Goal: Task Accomplishment & Management: Complete application form

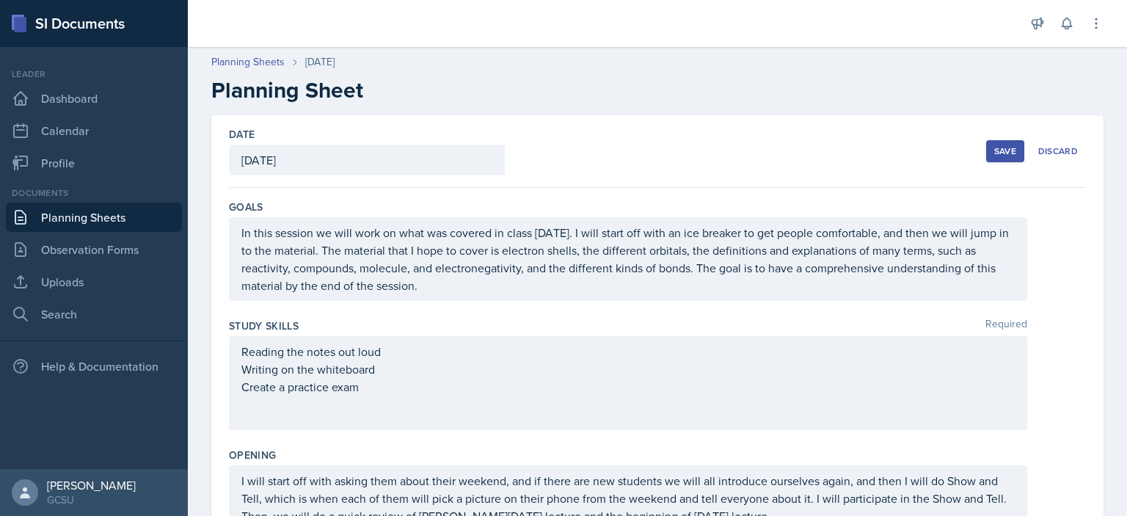
scroll to position [756, 0]
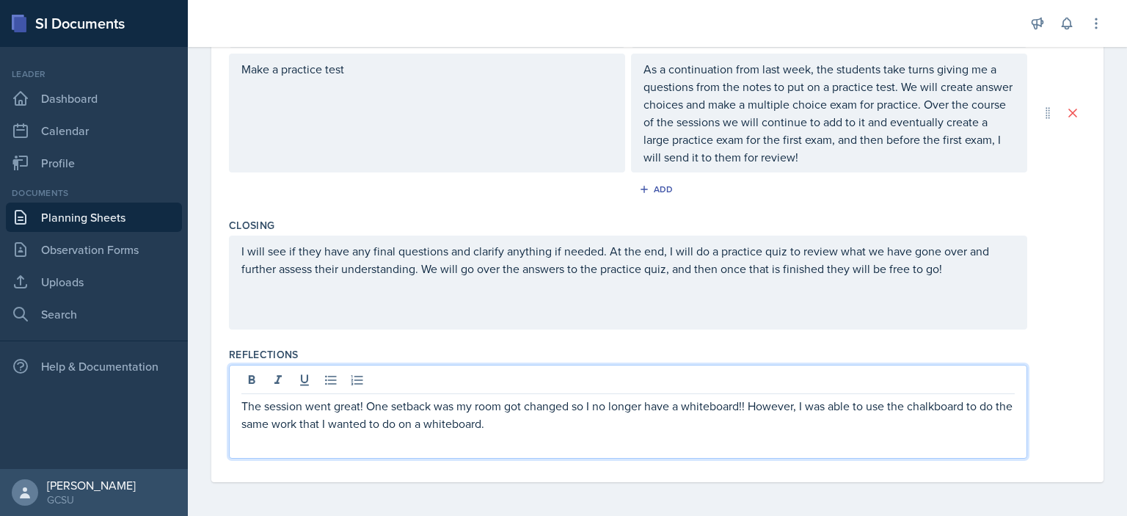
click at [446, 426] on p "The session went great! One setback was my room got changed so I no longer have…" at bounding box center [627, 414] width 773 height 35
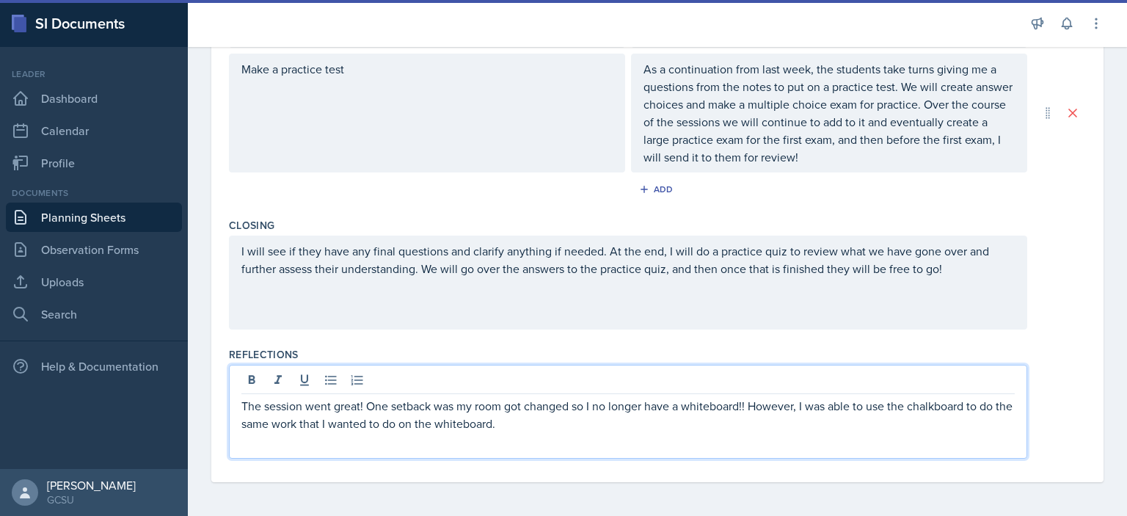
click at [627, 428] on p "The session went great! One setback was my room got changed so I no longer have…" at bounding box center [627, 414] width 773 height 35
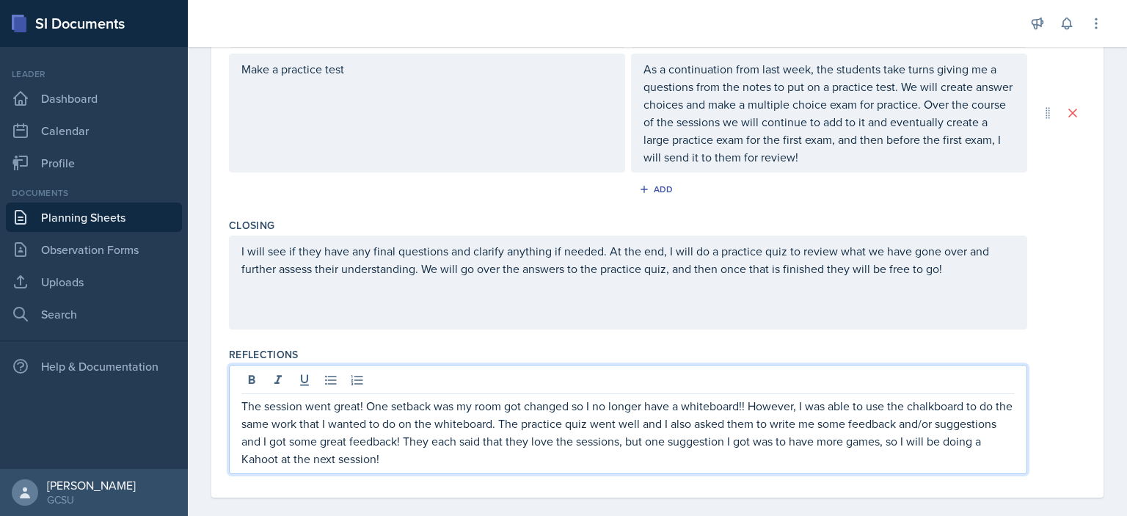
click at [363, 403] on p "The session went great! One setback was my room got changed so I no longer have…" at bounding box center [627, 432] width 773 height 70
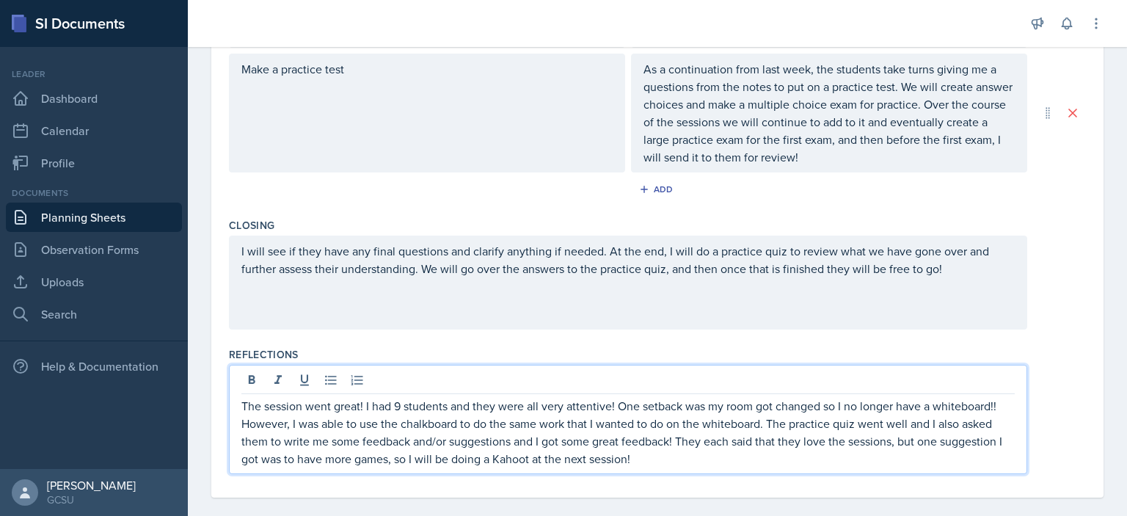
click at [687, 458] on p "The session went great! I had 9 students and they were all very attentive! One …" at bounding box center [627, 432] width 773 height 70
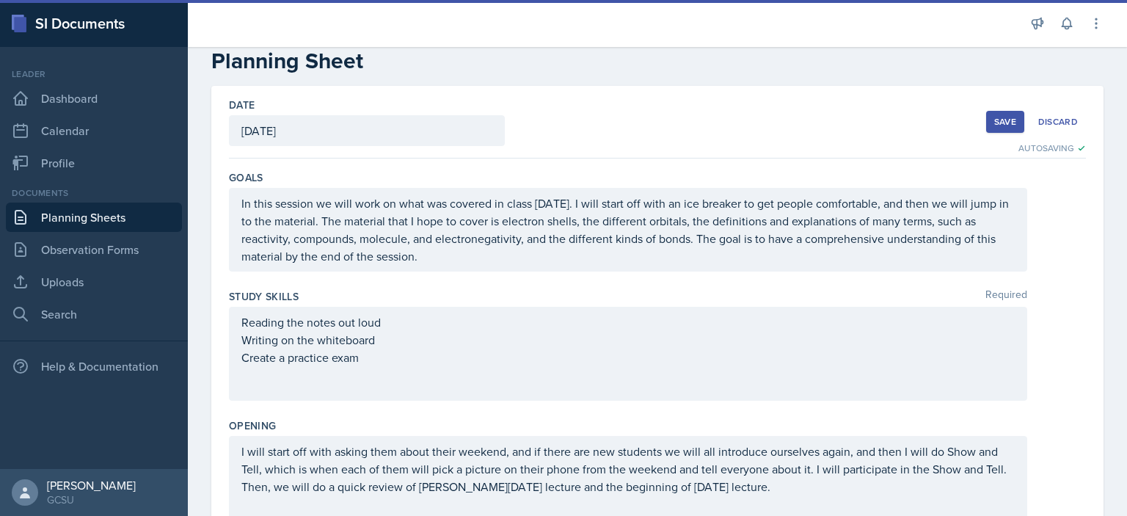
scroll to position [0, 0]
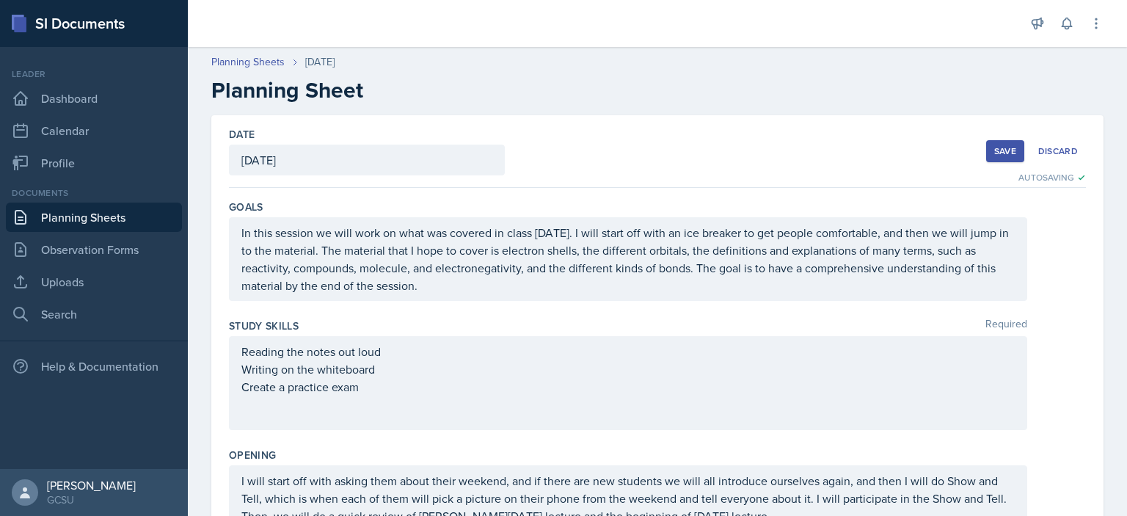
click at [994, 151] on div "Save" at bounding box center [1005, 151] width 22 height 12
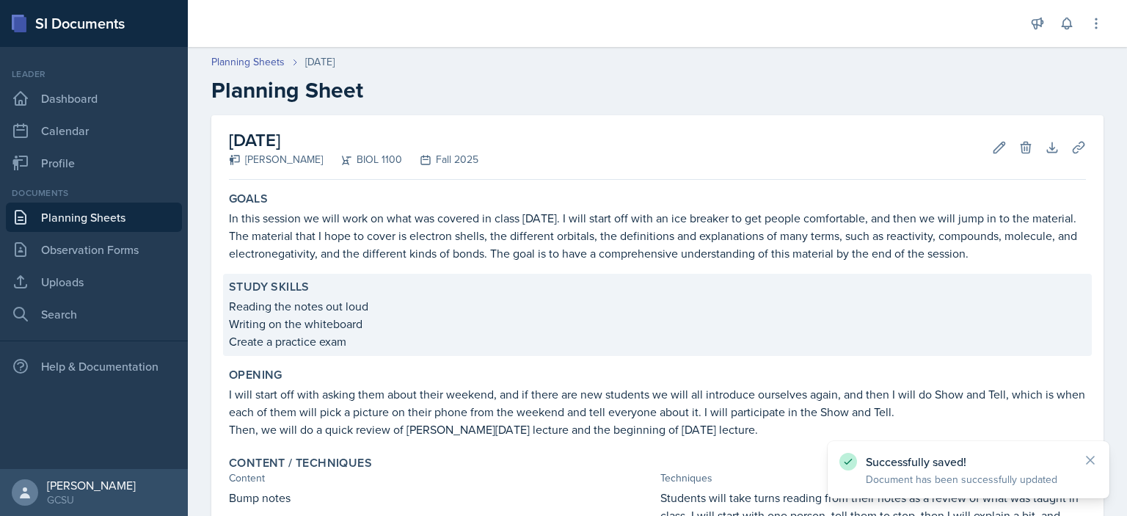
scroll to position [490, 0]
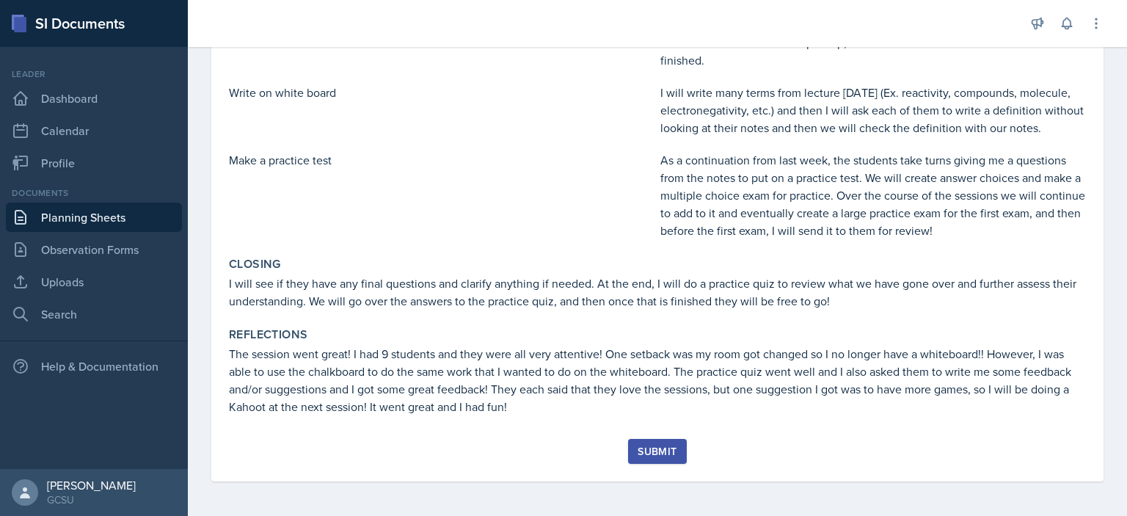
click at [90, 215] on link "Planning Sheets" at bounding box center [94, 217] width 176 height 29
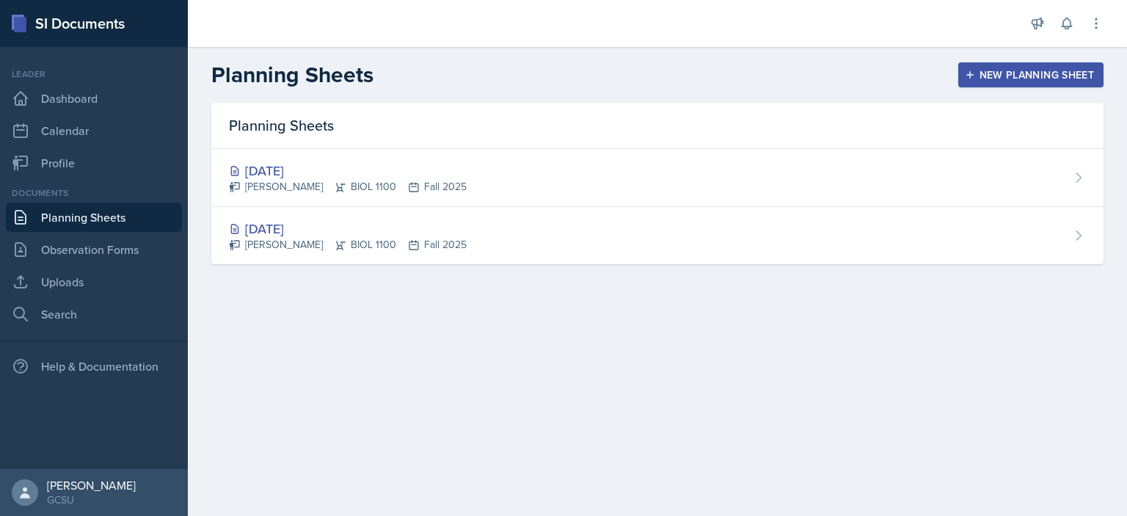
click at [1048, 69] on div "New Planning Sheet" at bounding box center [1031, 75] width 126 height 12
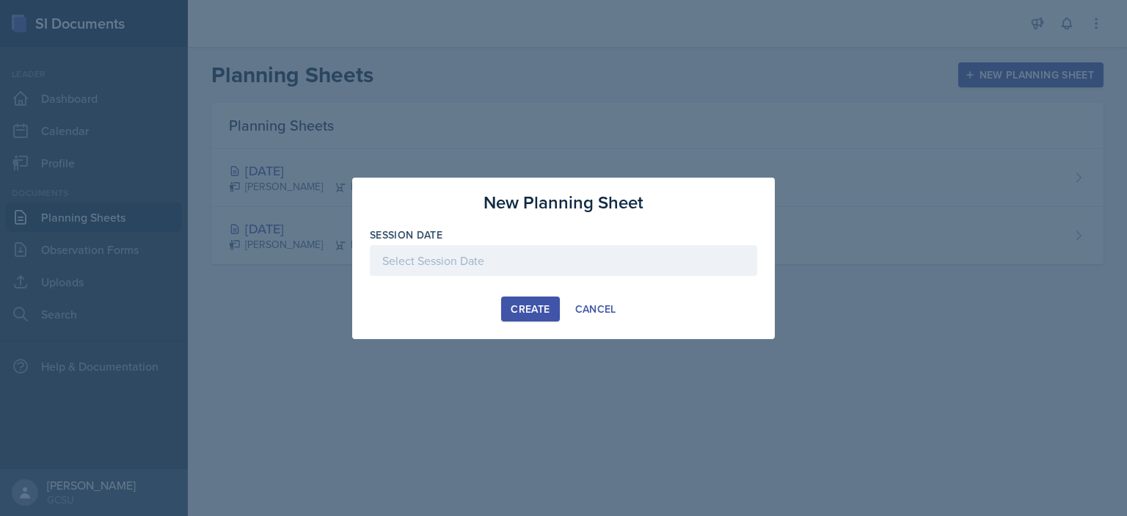
click at [502, 263] on div at bounding box center [563, 260] width 387 height 31
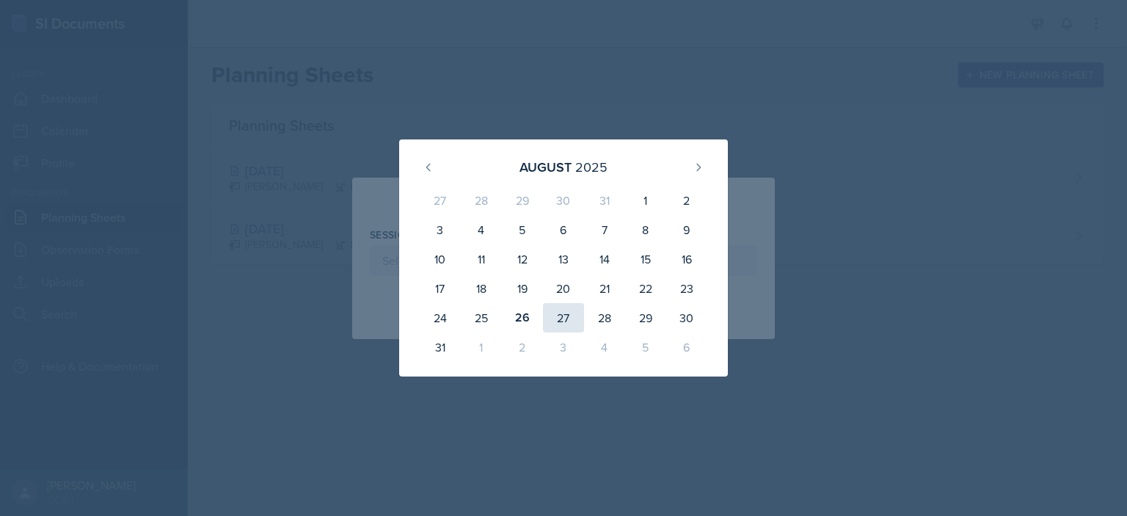
click at [566, 321] on div "27" at bounding box center [563, 317] width 41 height 29
type input "[DATE]"
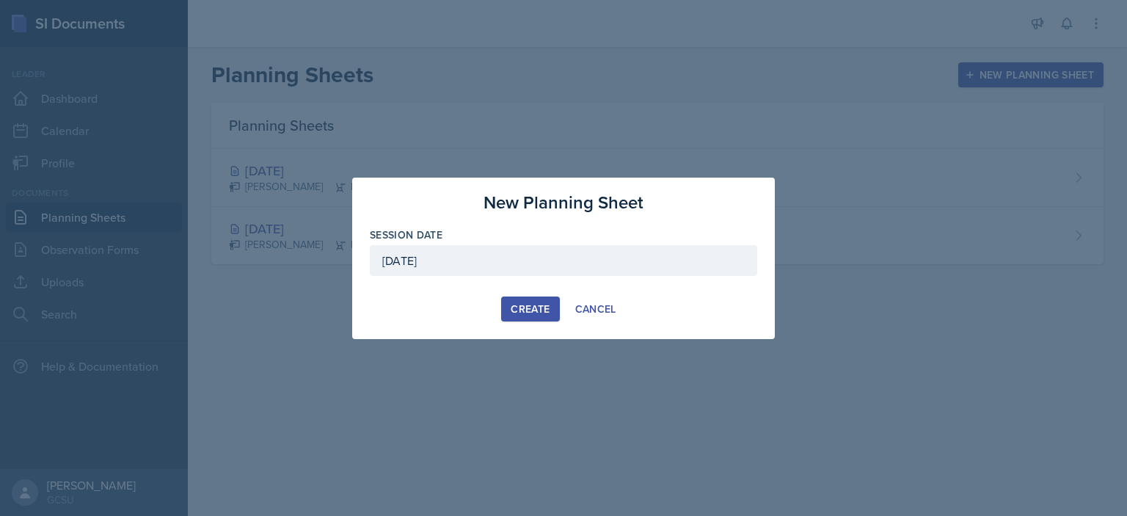
click at [552, 313] on button "Create" at bounding box center [530, 308] width 58 height 25
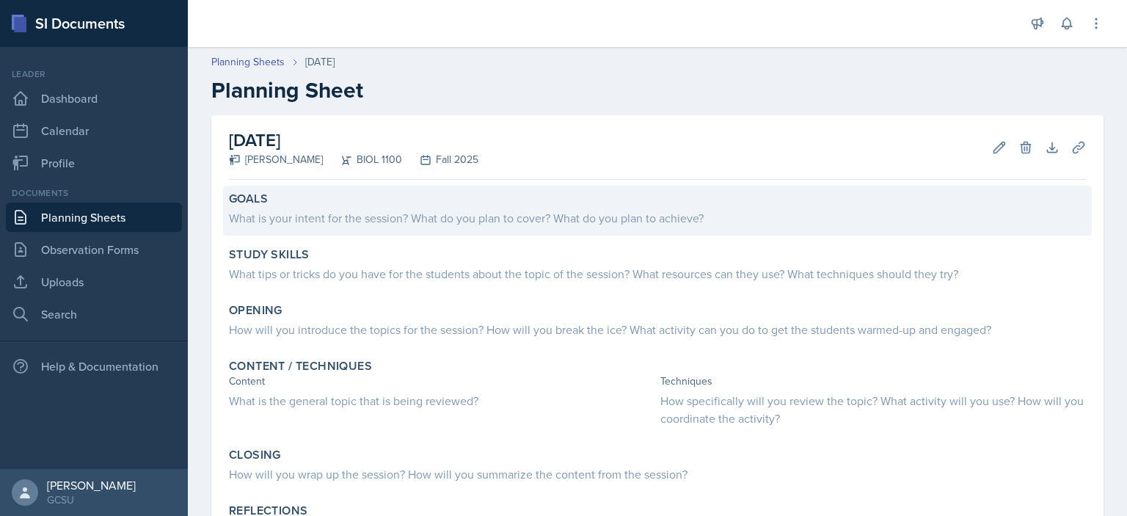
click at [349, 215] on div "What is your intent for the session? What do you plan to cover? What do you pla…" at bounding box center [657, 218] width 857 height 18
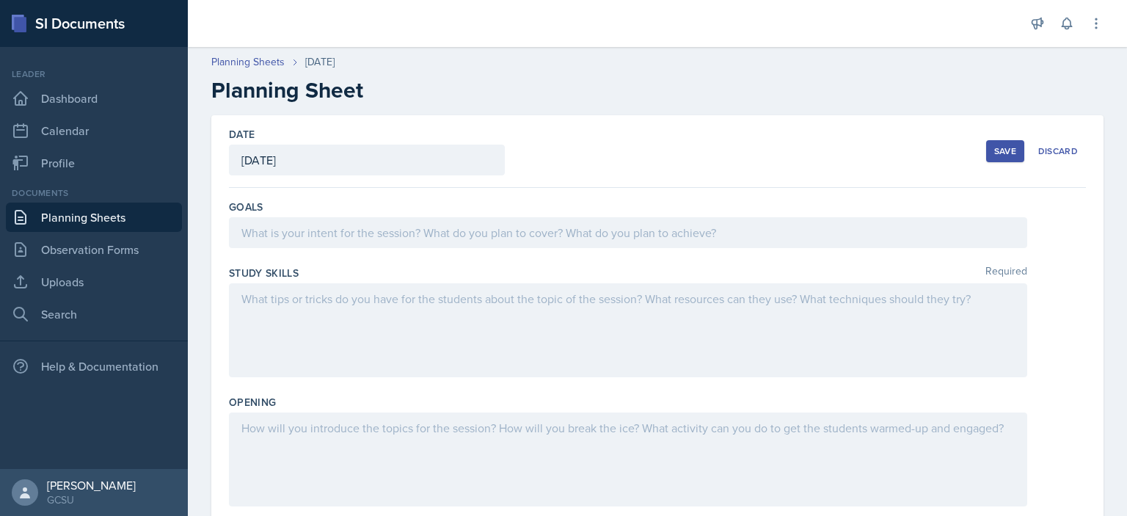
click at [522, 249] on div "Goals" at bounding box center [657, 227] width 857 height 66
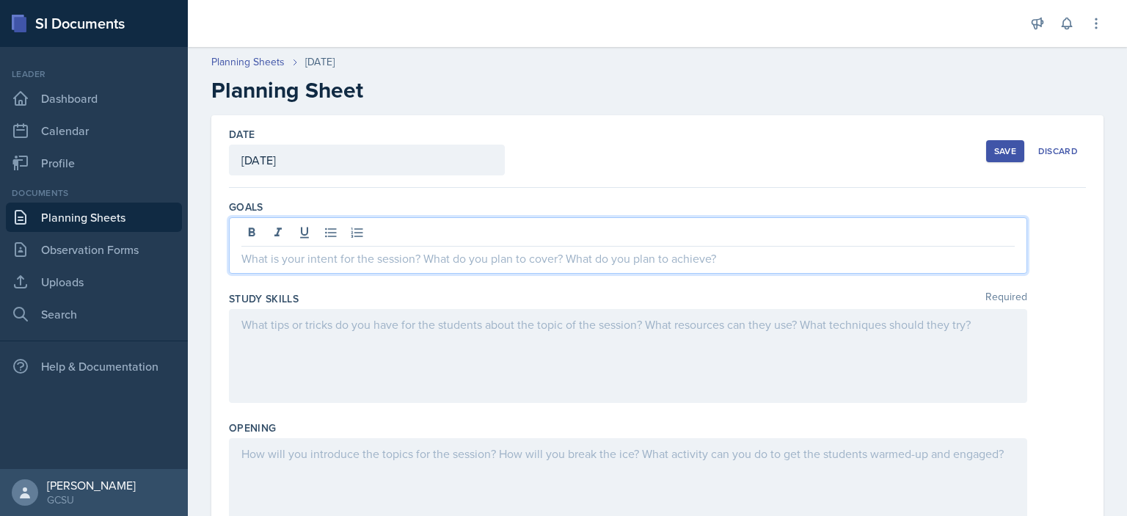
click at [520, 240] on div at bounding box center [628, 245] width 798 height 57
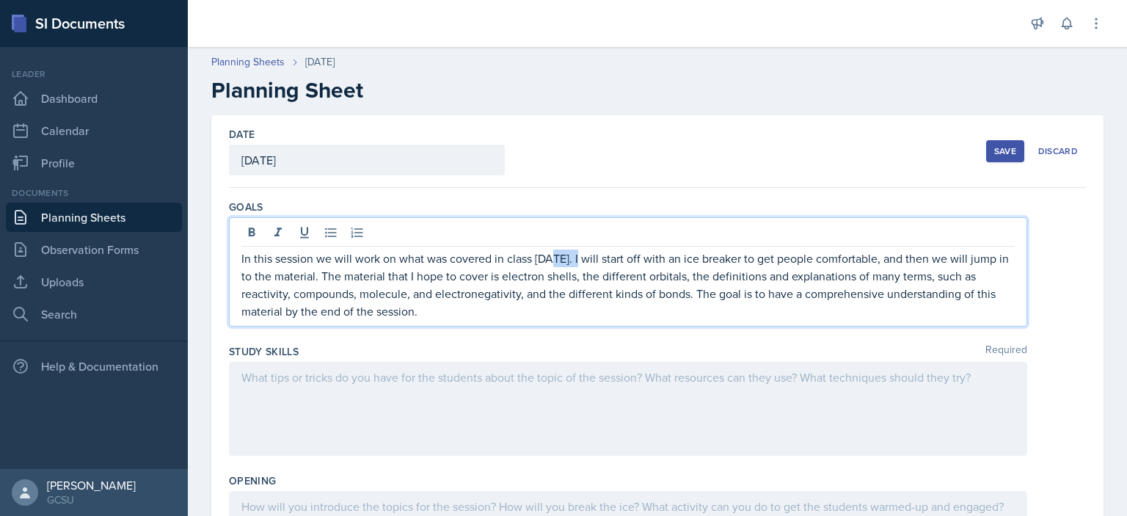
drag, startPoint x: 581, startPoint y: 262, endPoint x: 550, endPoint y: 263, distance: 30.8
click at [550, 263] on p "In this session we will work on what was covered in class [DATE]. I will start …" at bounding box center [627, 284] width 773 height 70
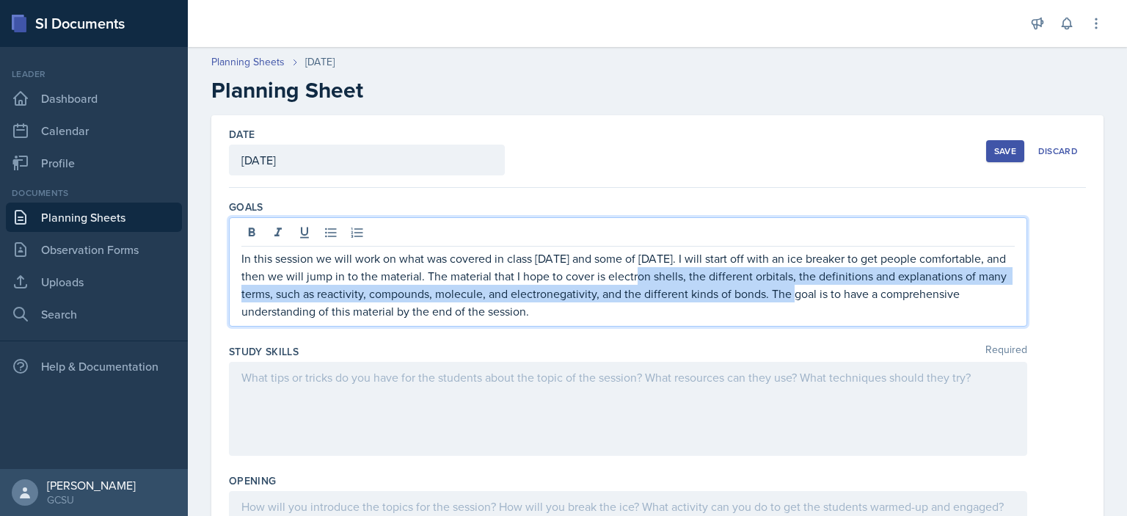
drag, startPoint x: 697, startPoint y: 275, endPoint x: 874, endPoint y: 294, distance: 177.8
click at [874, 294] on p "In this session we will work on what was covered in class [DATE] and some of [D…" at bounding box center [627, 284] width 773 height 70
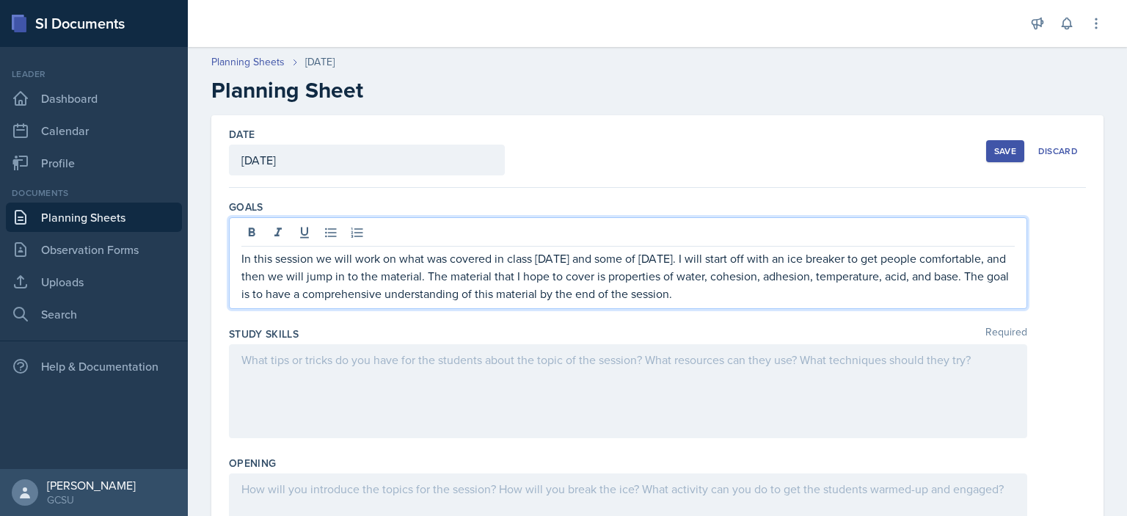
scroll to position [23, 0]
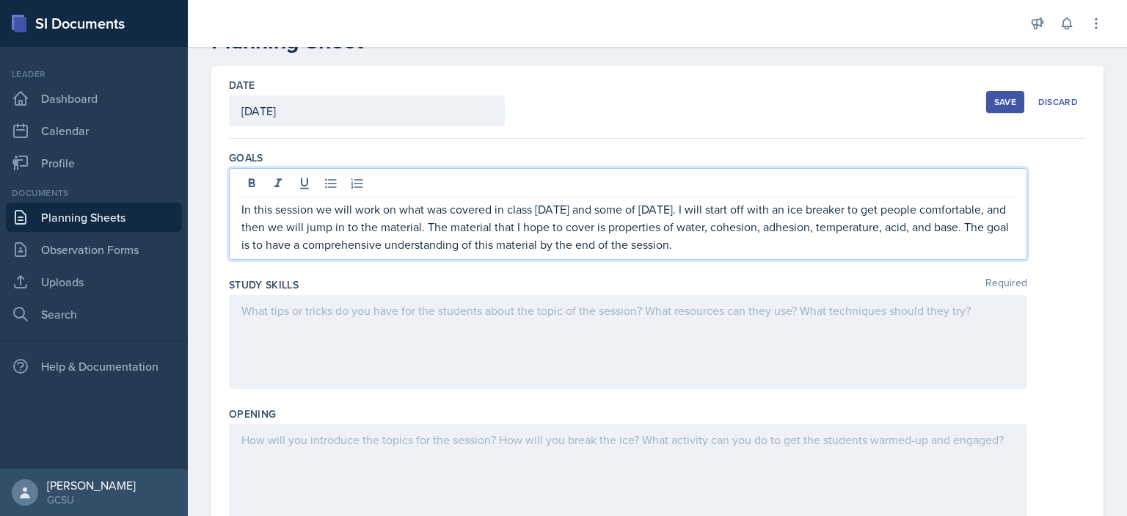
click at [420, 319] on p at bounding box center [627, 311] width 773 height 18
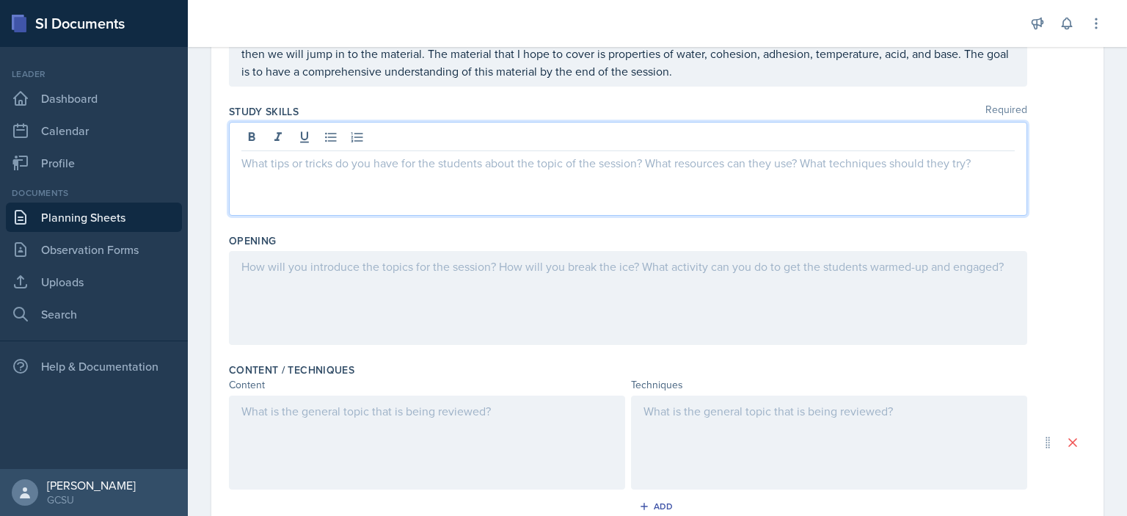
scroll to position [197, 0]
paste div
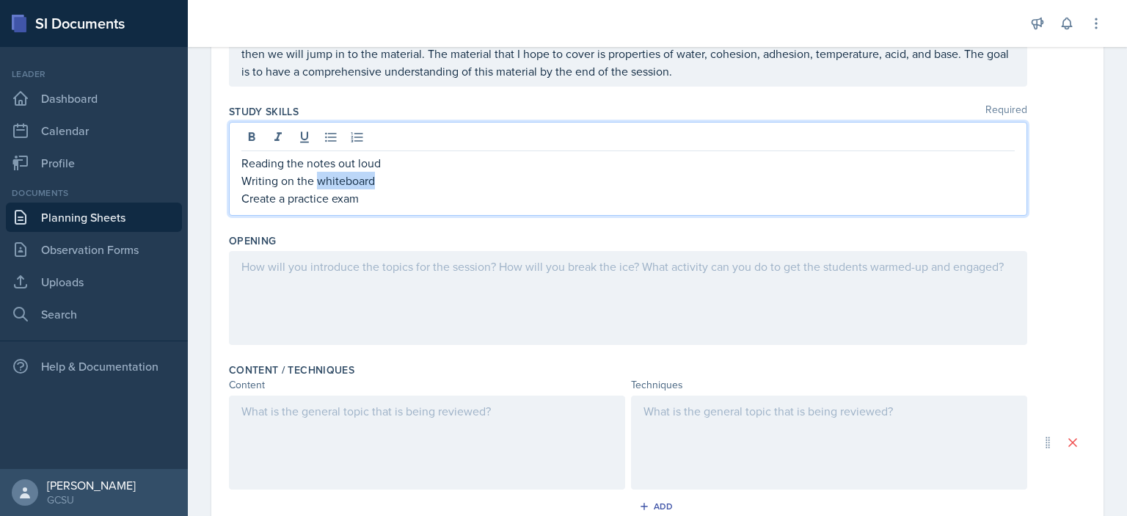
drag, startPoint x: 378, startPoint y: 181, endPoint x: 317, endPoint y: 186, distance: 61.1
click at [317, 186] on p "Writing on the whiteboard" at bounding box center [627, 181] width 773 height 18
click at [436, 238] on div "Opening" at bounding box center [657, 240] width 857 height 15
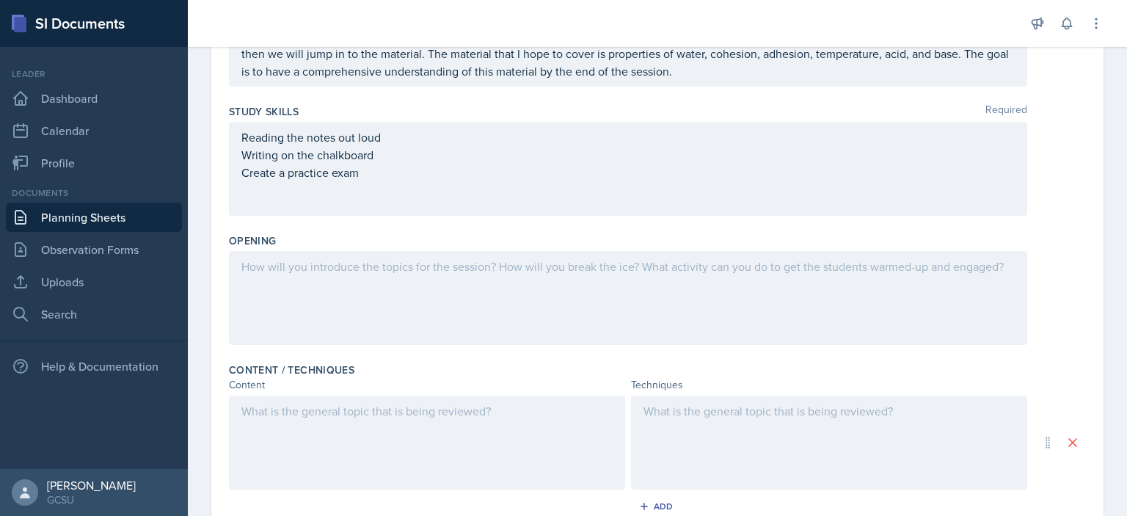
click at [242, 139] on div "Reading the notes out loud Writing on the chalkboard Create a practice exam" at bounding box center [628, 169] width 798 height 94
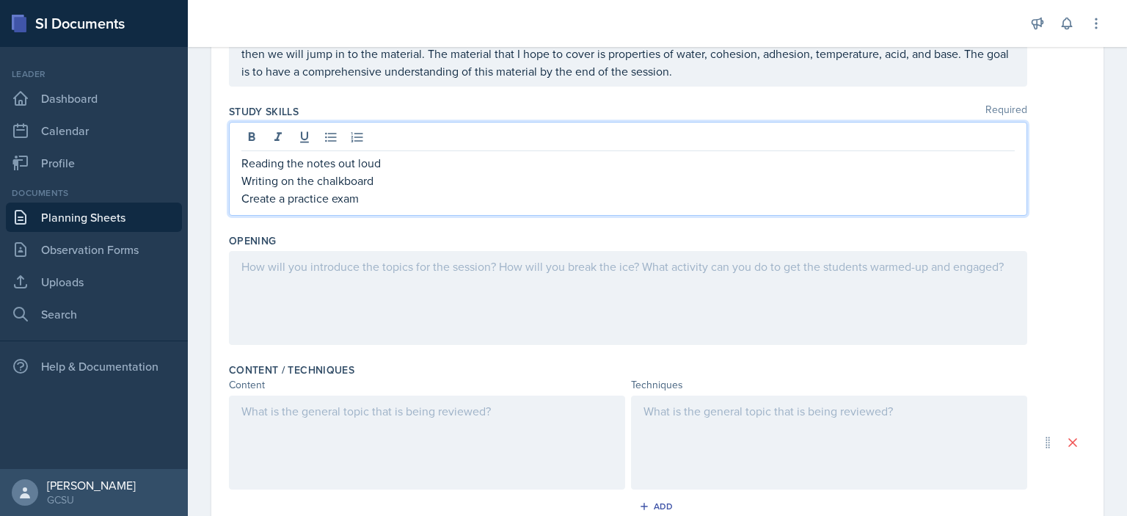
click at [387, 154] on p "Reading the notes out loud" at bounding box center [627, 163] width 773 height 18
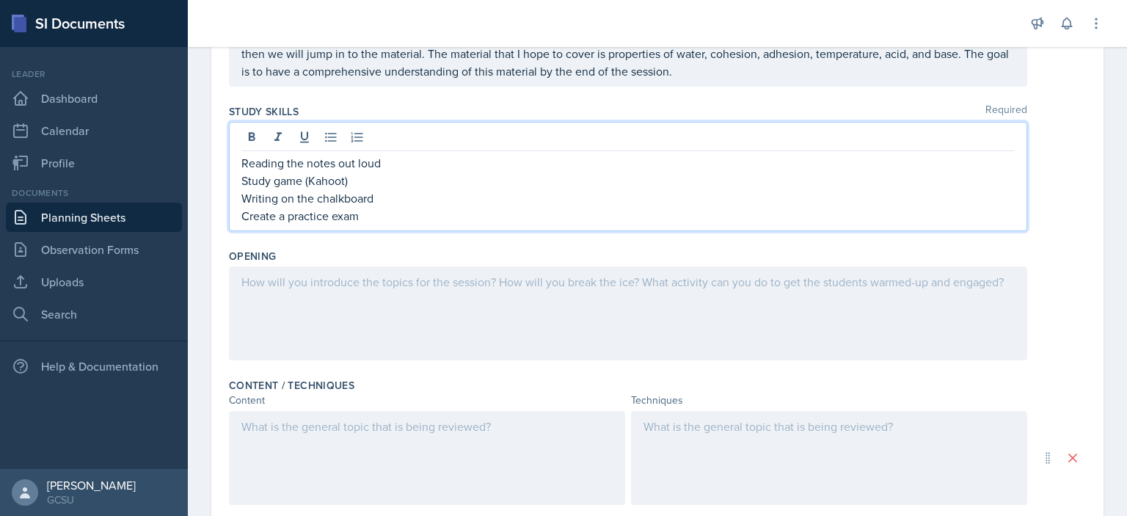
click at [429, 296] on div at bounding box center [628, 313] width 798 height 94
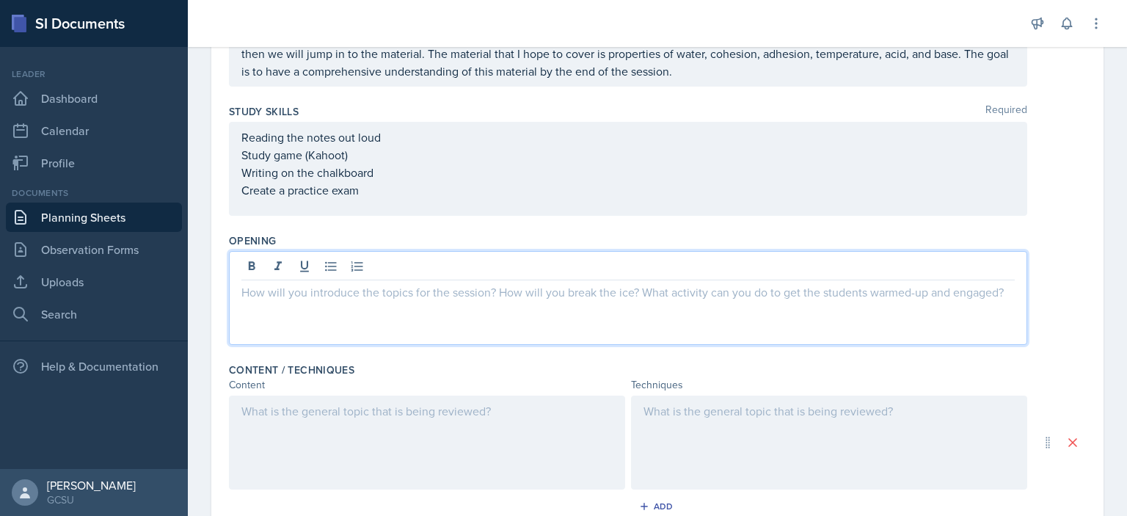
scroll to position [223, 0]
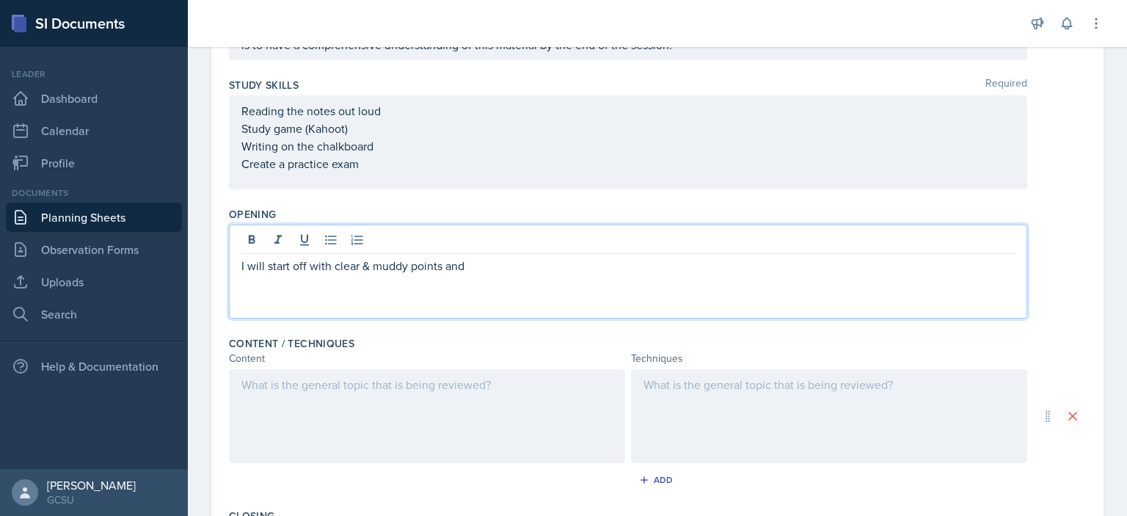
click at [332, 409] on div at bounding box center [427, 416] width 396 height 94
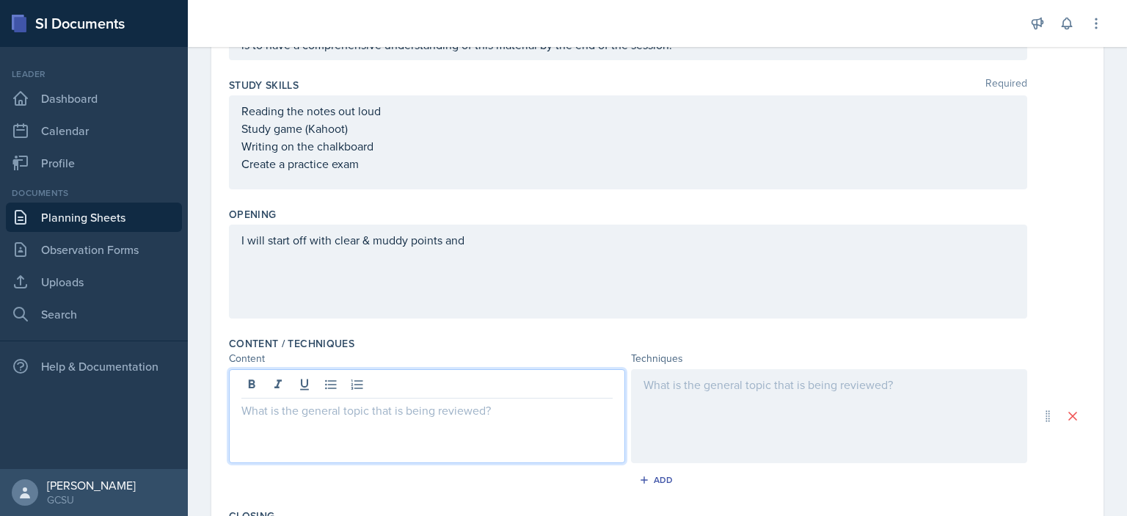
scroll to position [248, 0]
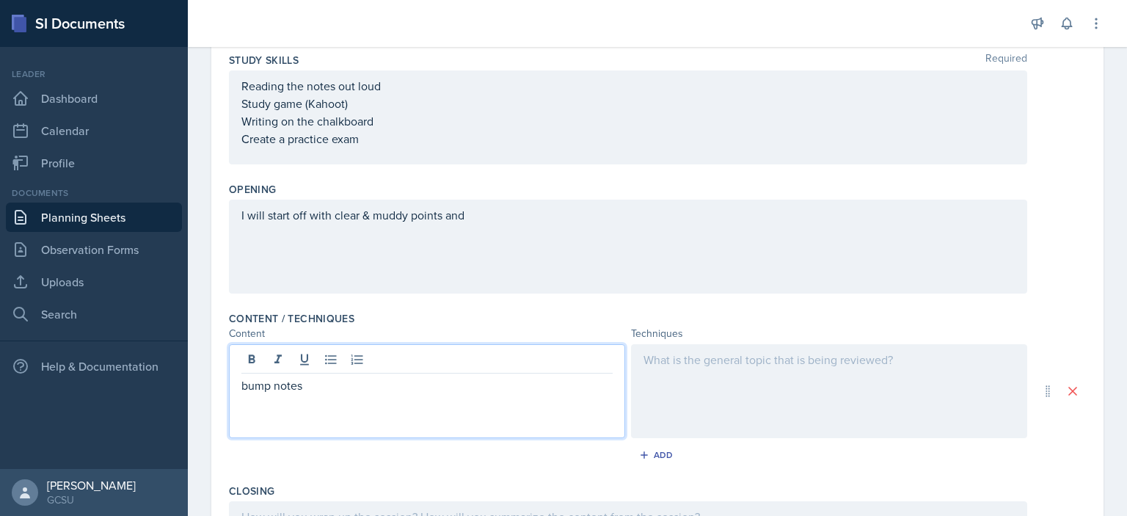
click at [687, 368] on div at bounding box center [829, 391] width 396 height 94
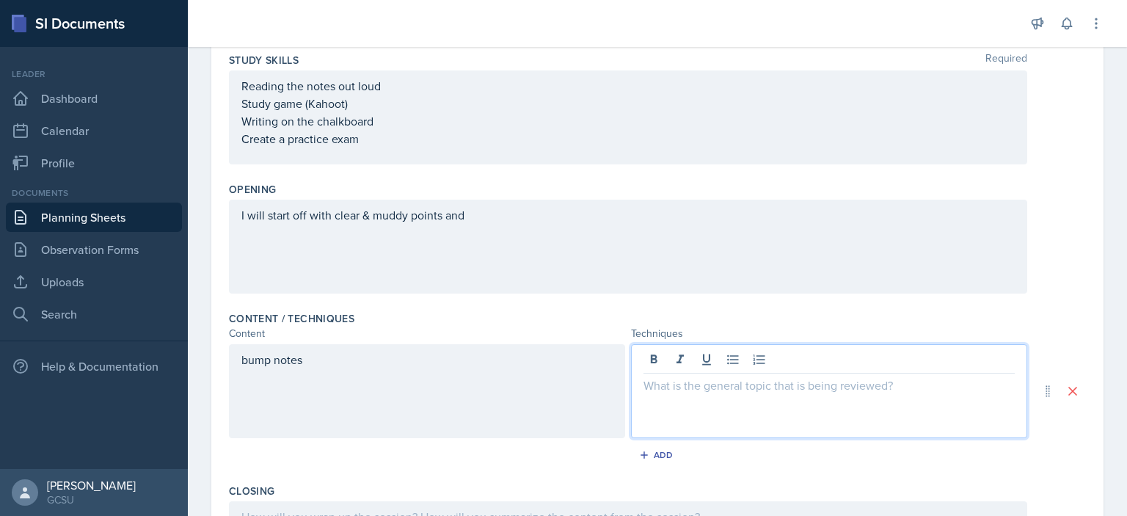
scroll to position [273, 0]
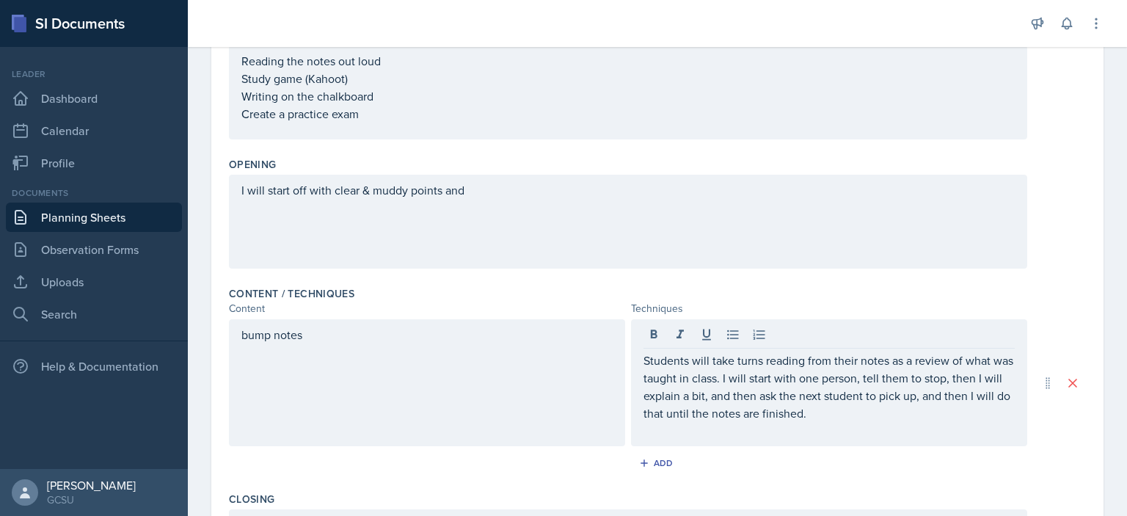
click at [753, 475] on div "Add" at bounding box center [657, 466] width 857 height 28
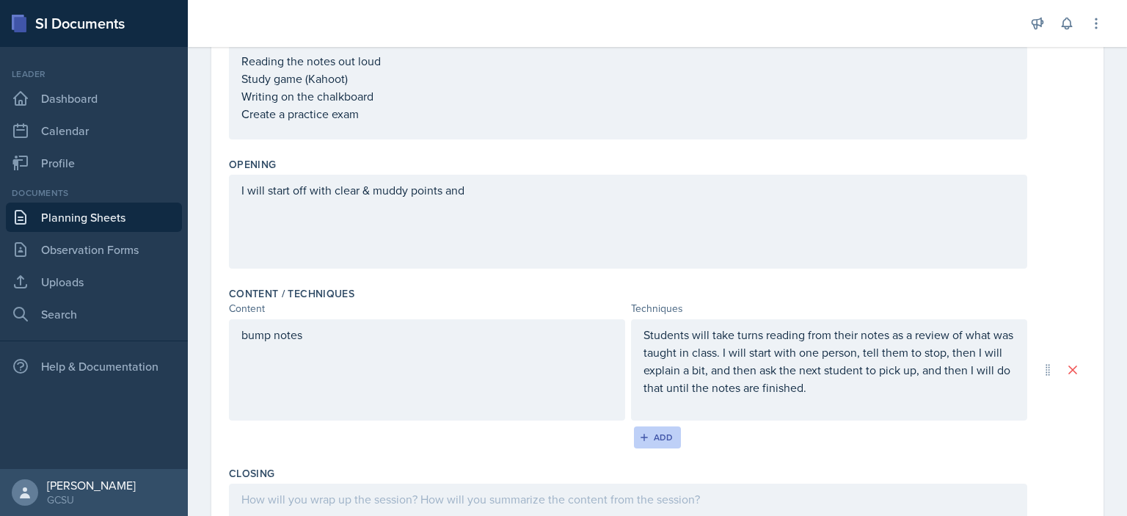
click at [657, 440] on div "Add" at bounding box center [658, 437] width 32 height 12
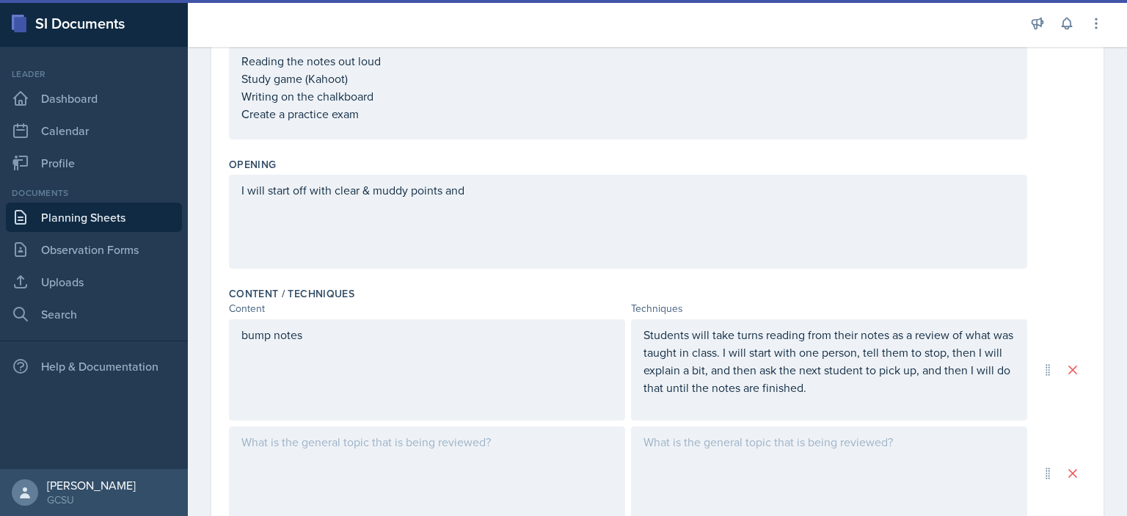
click at [501, 443] on div at bounding box center [427, 473] width 396 height 94
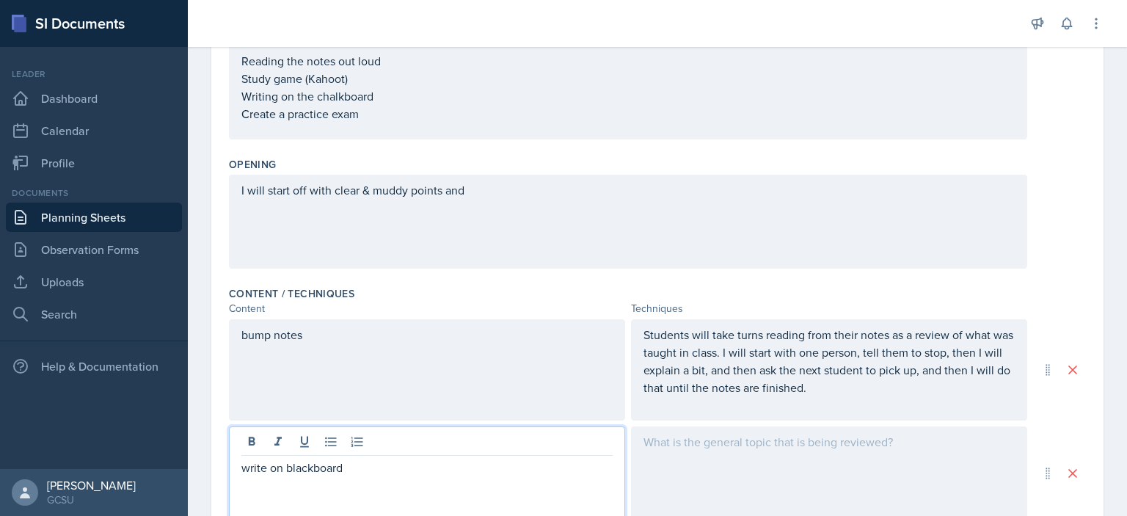
click at [725, 442] on div at bounding box center [829, 473] width 396 height 94
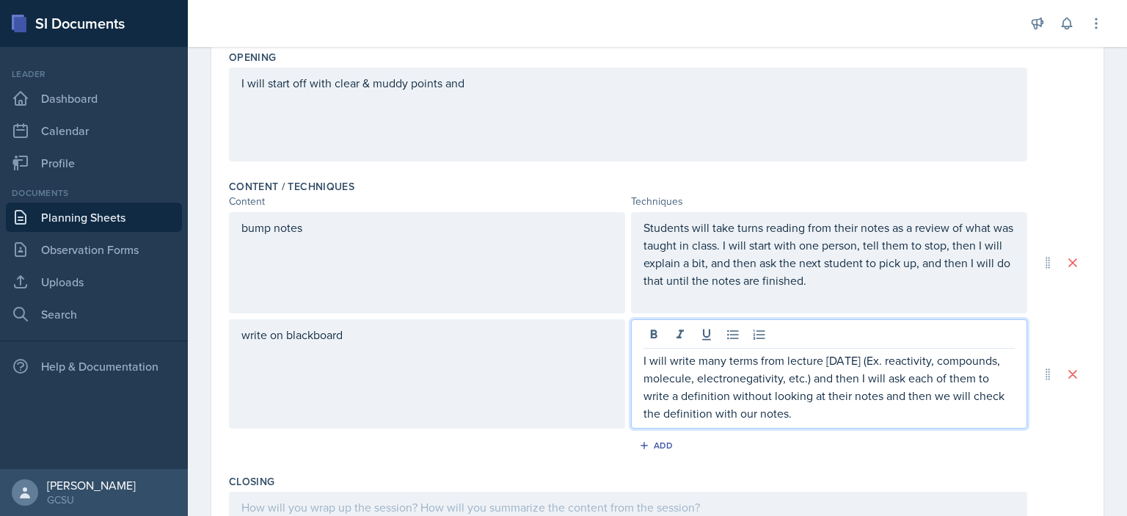
scroll to position [379, 0]
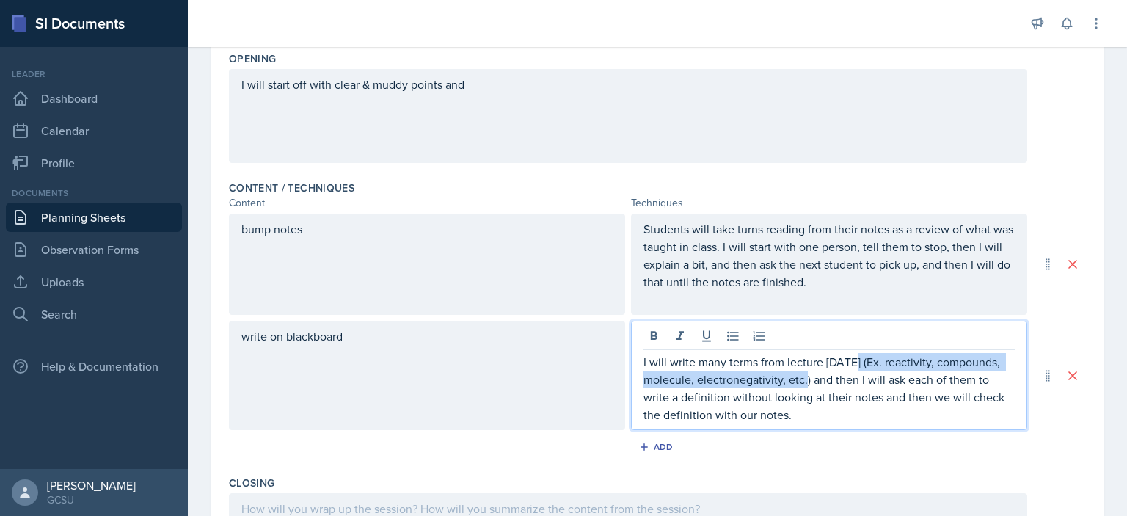
drag, startPoint x: 849, startPoint y: 356, endPoint x: 804, endPoint y: 384, distance: 53.4
click at [804, 384] on p "I will write many terms from lecture [DATE] (Ex. reactivity, compounds, molecul…" at bounding box center [829, 388] width 371 height 70
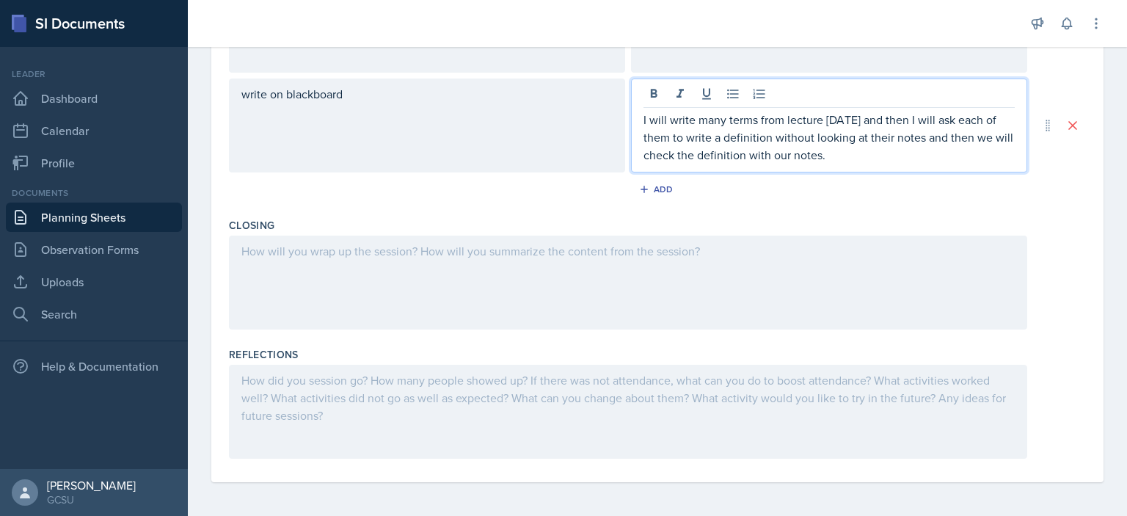
scroll to position [620, 0]
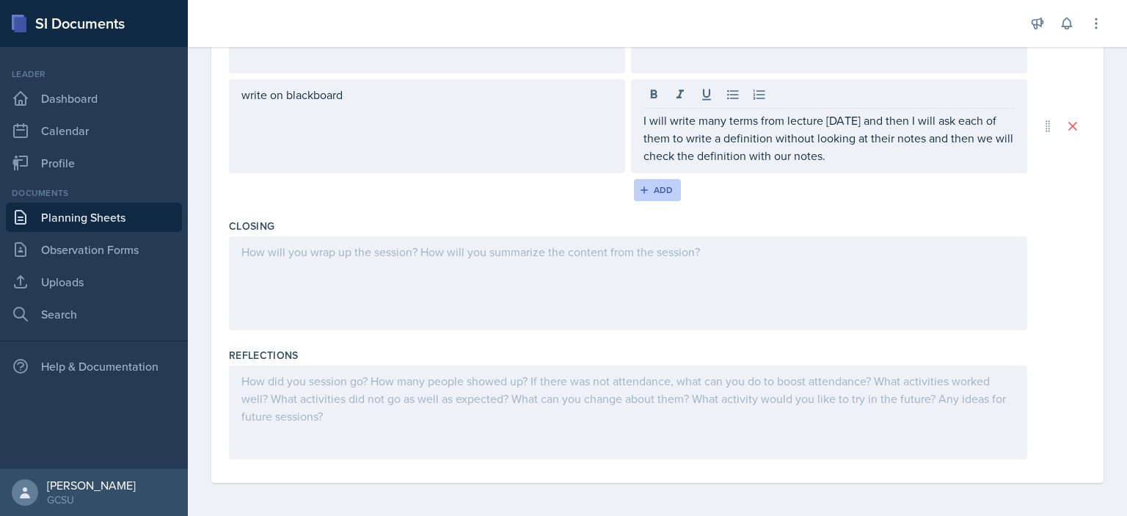
click at [640, 196] on button "Add" at bounding box center [658, 190] width 48 height 22
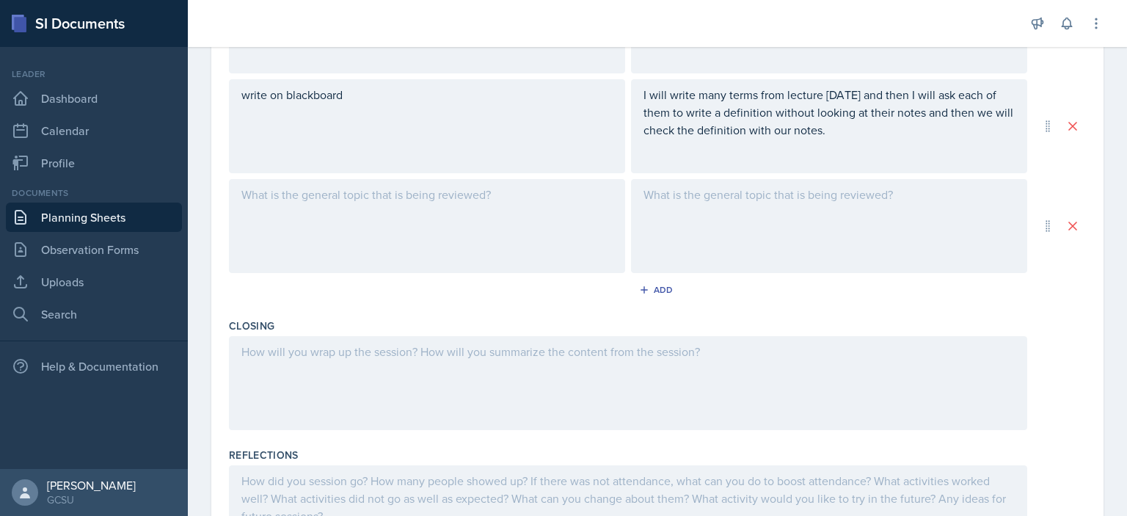
click at [424, 199] on div at bounding box center [427, 226] width 396 height 94
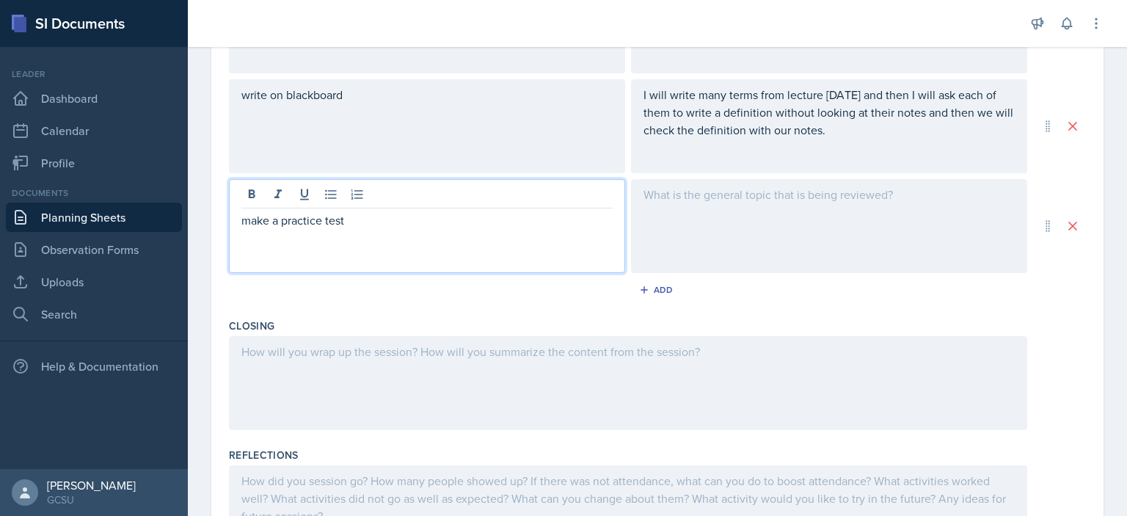
click at [691, 210] on div at bounding box center [829, 226] width 396 height 94
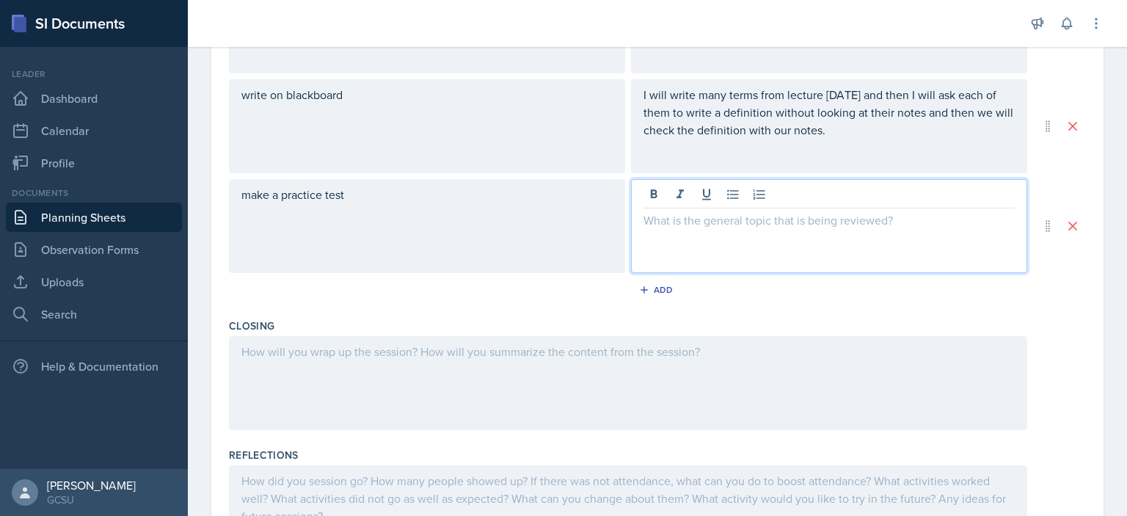
scroll to position [646, 0]
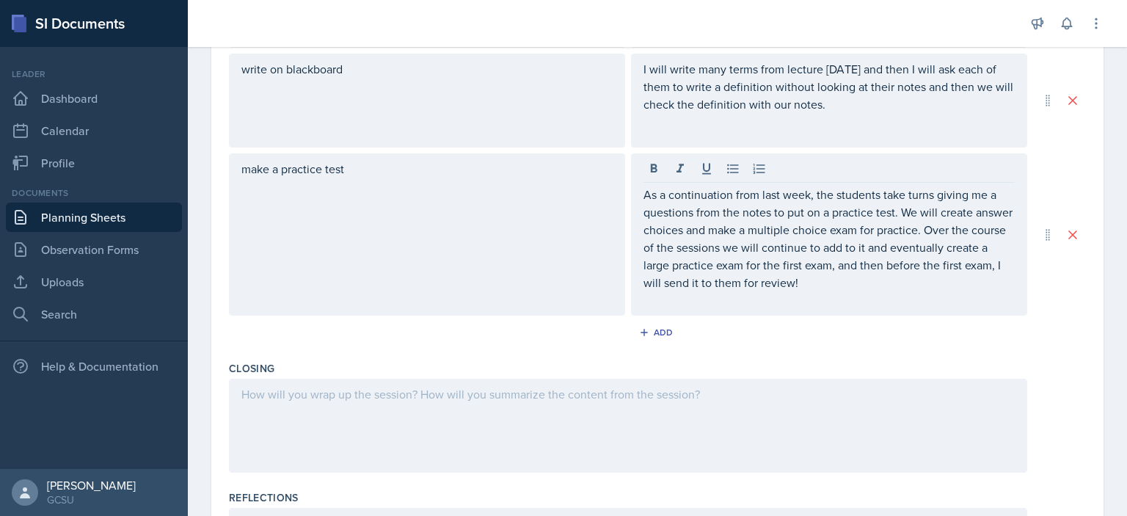
click at [738, 310] on div "As a continuation from last week, the students take turns giving me a questions…" at bounding box center [829, 234] width 396 height 162
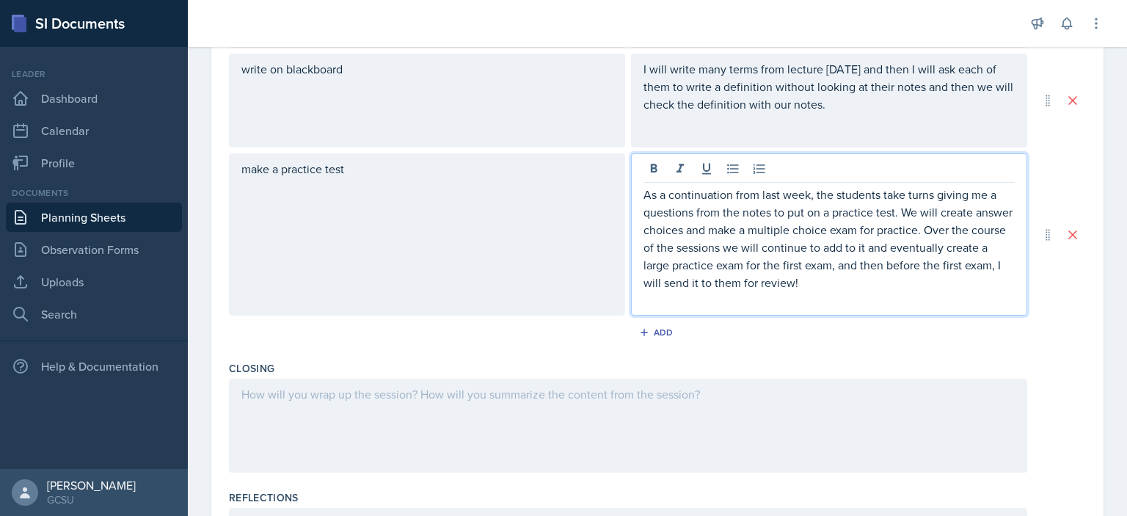
click at [806, 361] on div "Closing" at bounding box center [657, 368] width 857 height 15
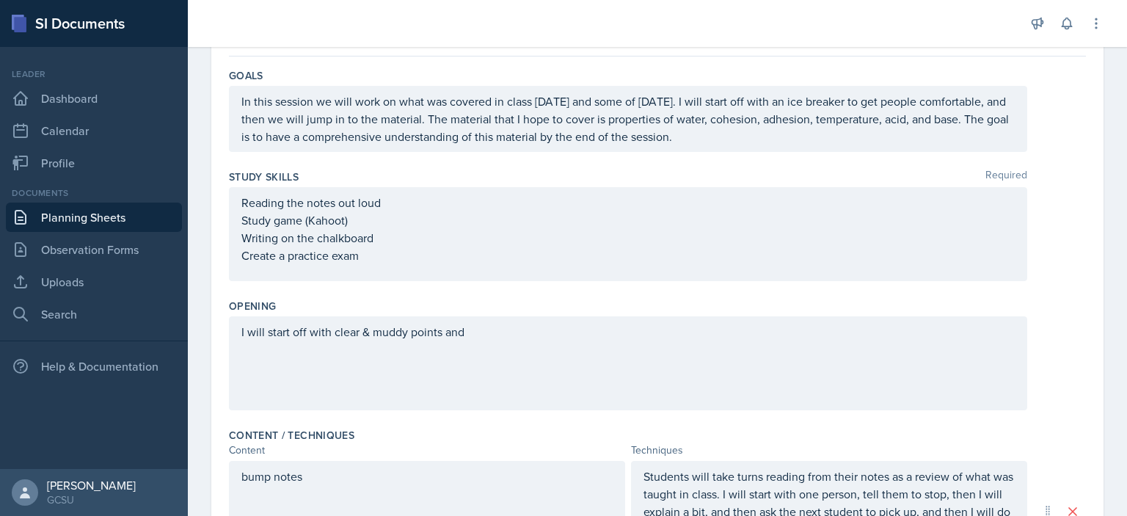
scroll to position [150, 0]
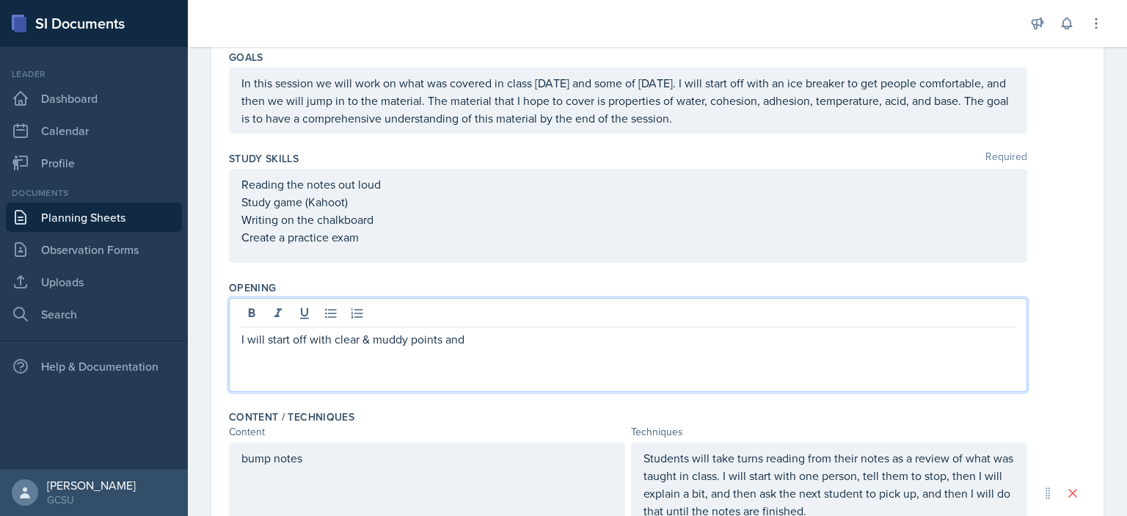
click at [501, 314] on div "I will start off with clear & muddy points and" at bounding box center [628, 345] width 798 height 94
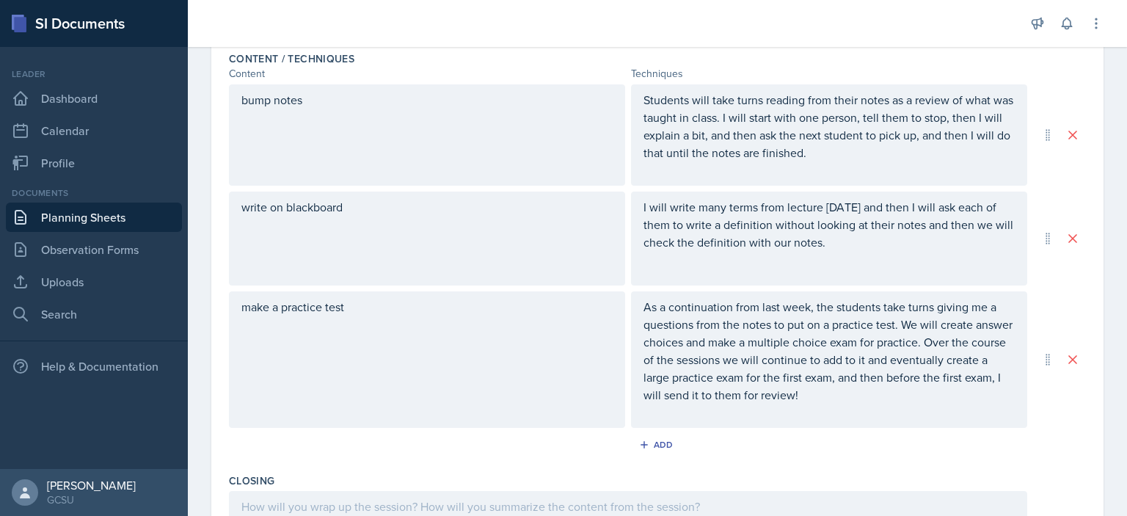
scroll to position [507, 0]
click at [667, 456] on div "Add" at bounding box center [657, 448] width 857 height 28
click at [657, 440] on div "Add" at bounding box center [658, 446] width 32 height 12
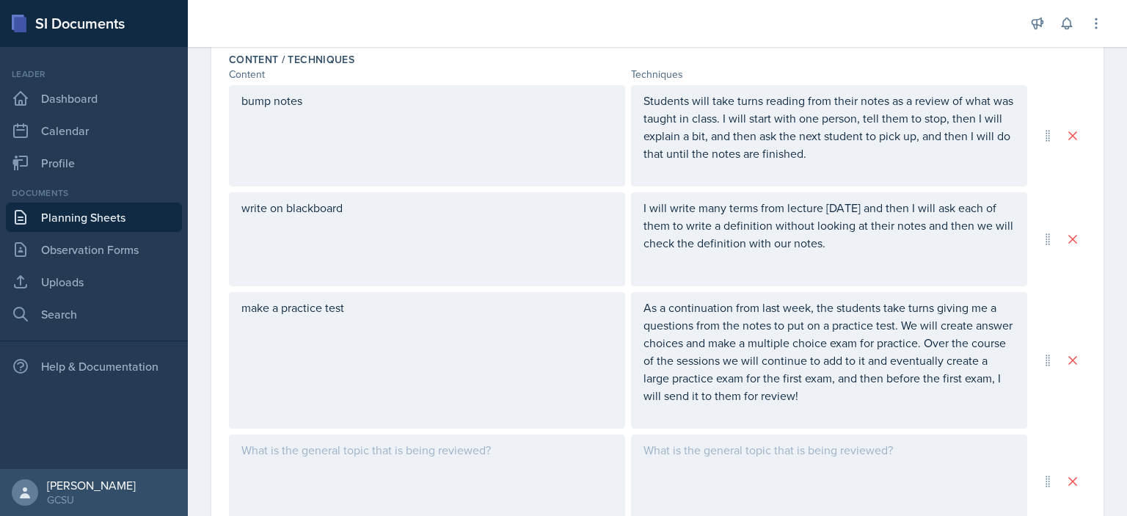
click at [377, 445] on div at bounding box center [427, 481] width 396 height 94
click at [670, 488] on div at bounding box center [829, 481] width 396 height 94
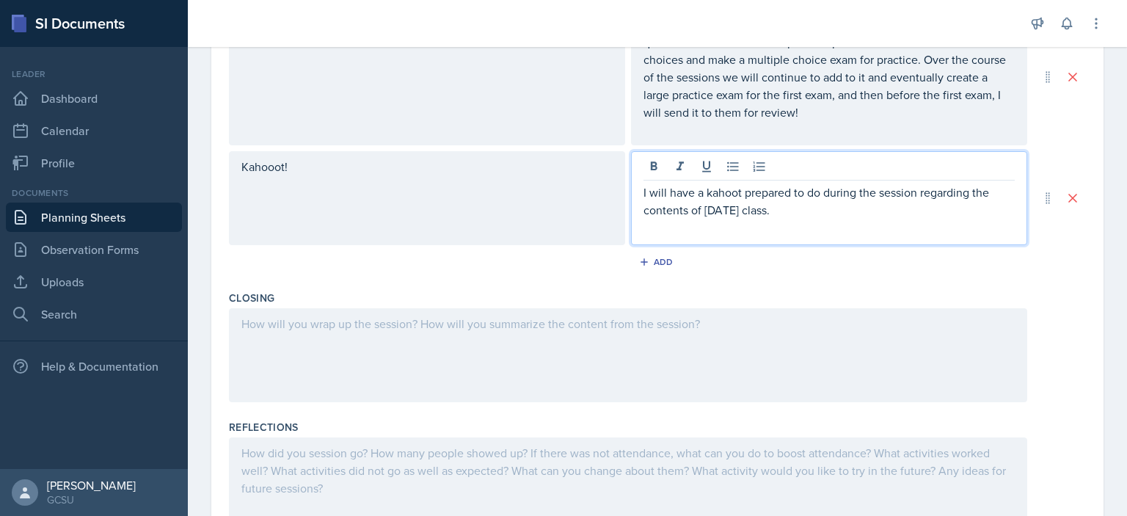
scroll to position [816, 0]
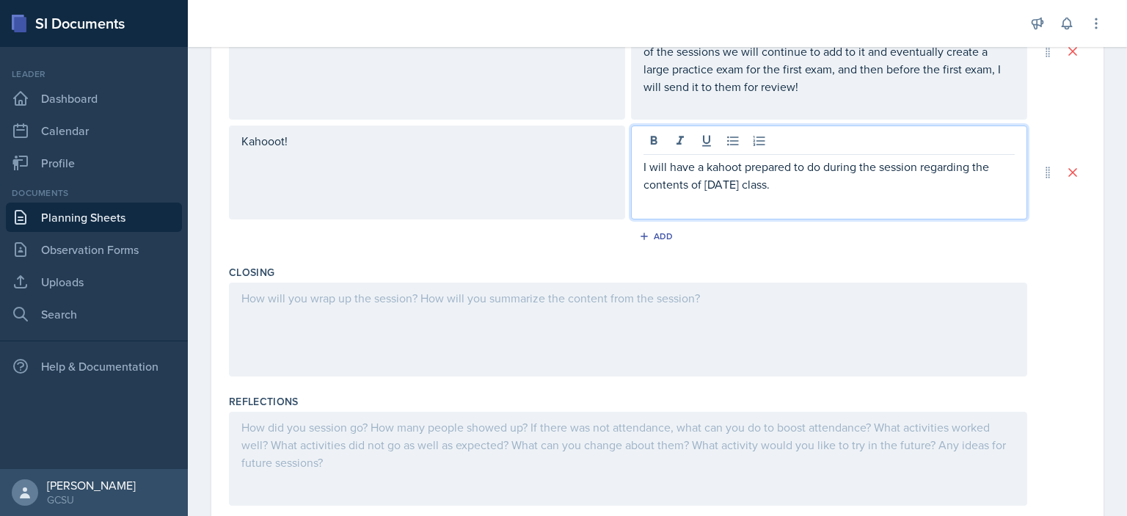
click at [312, 307] on p at bounding box center [627, 298] width 773 height 18
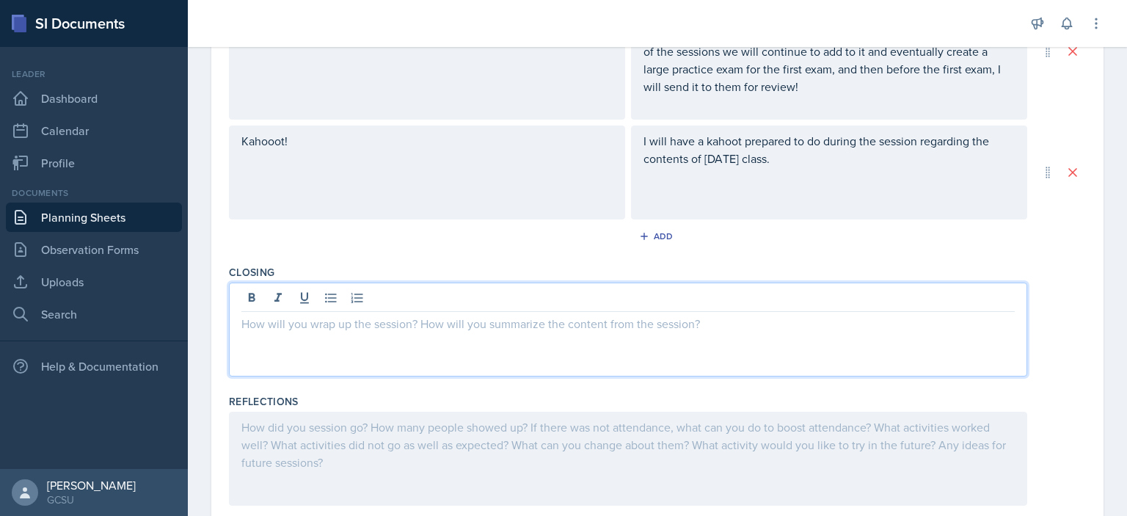
scroll to position [0, 0]
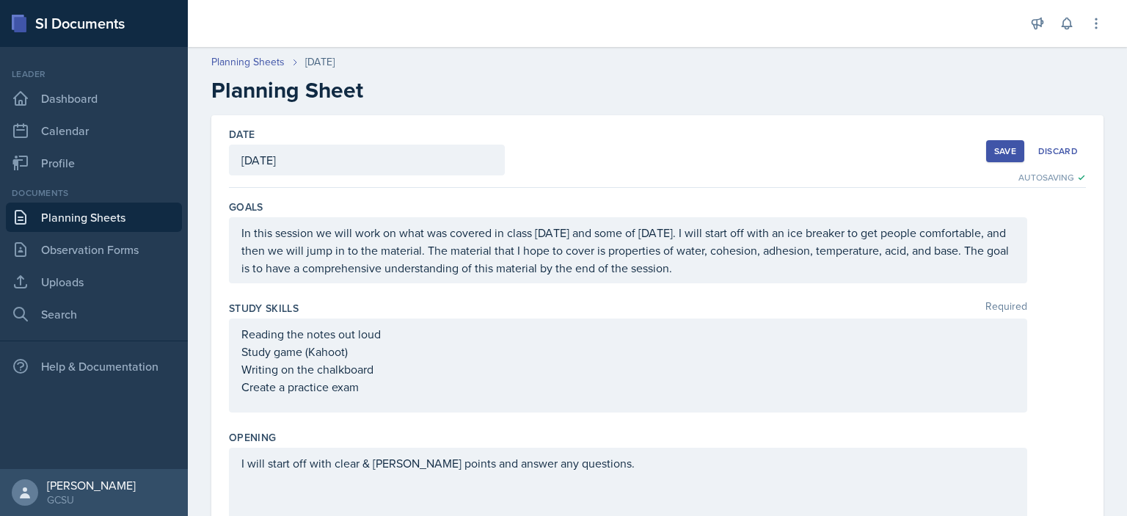
click at [1002, 149] on div "Save" at bounding box center [1005, 151] width 22 height 12
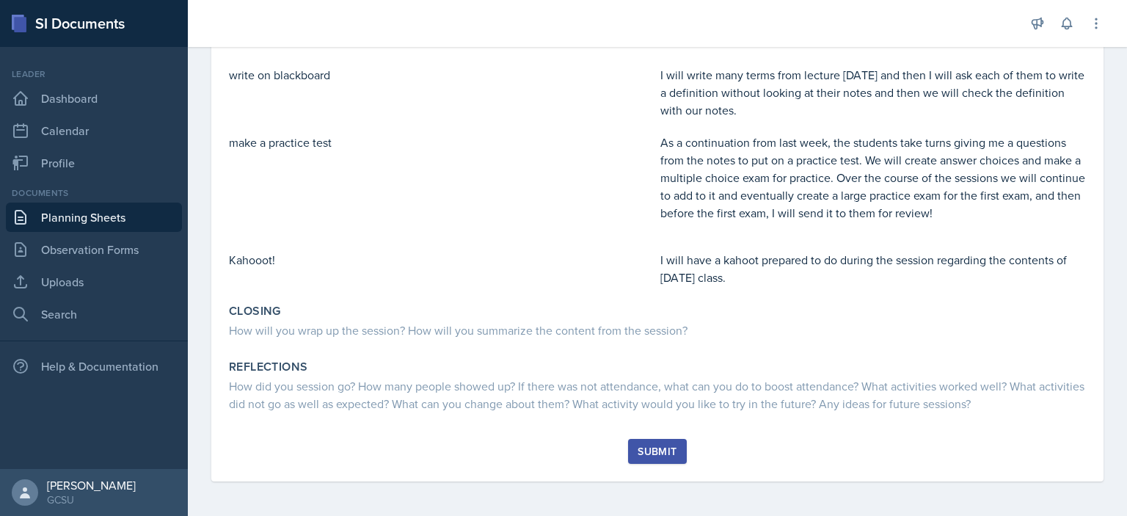
scroll to position [504, 0]
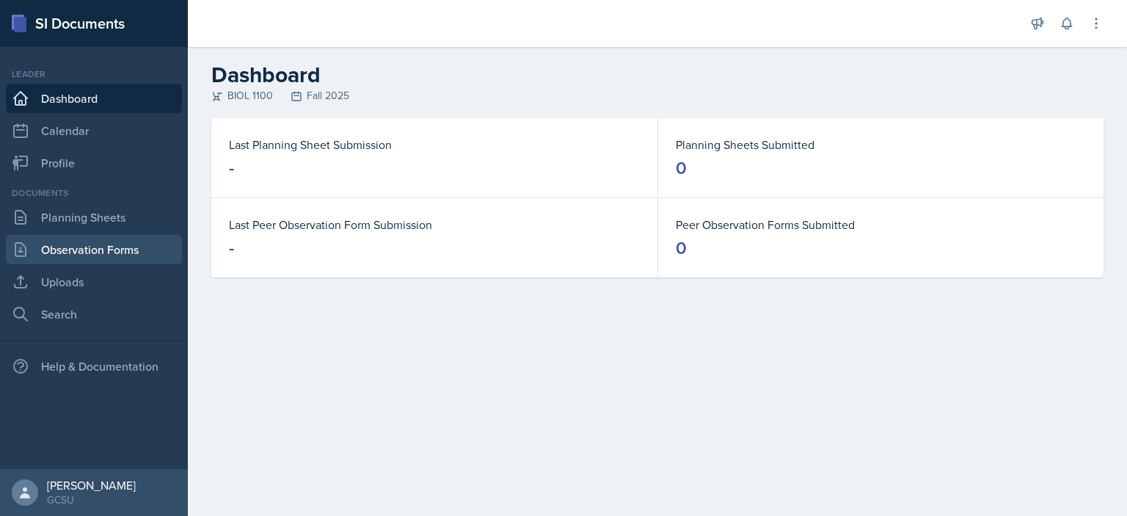
click at [103, 252] on link "Observation Forms" at bounding box center [94, 249] width 176 height 29
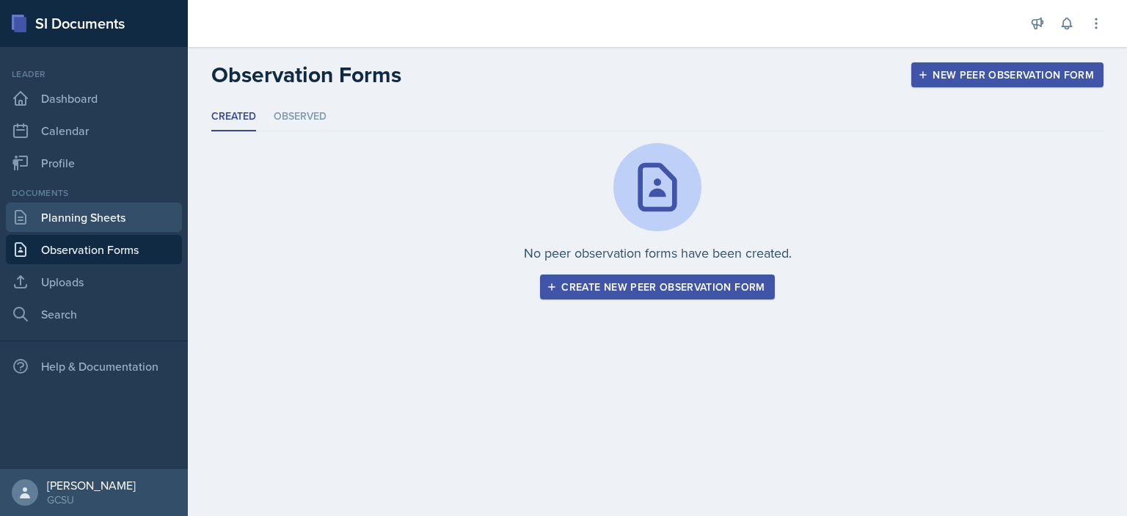
click at [94, 216] on link "Planning Sheets" at bounding box center [94, 217] width 176 height 29
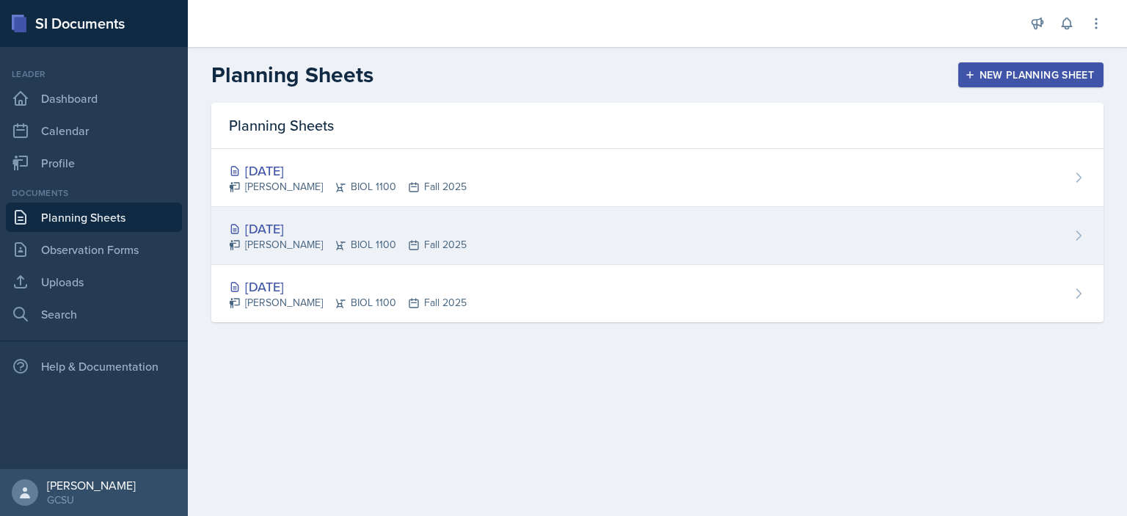
click at [321, 225] on div "[DATE]" at bounding box center [348, 229] width 238 height 20
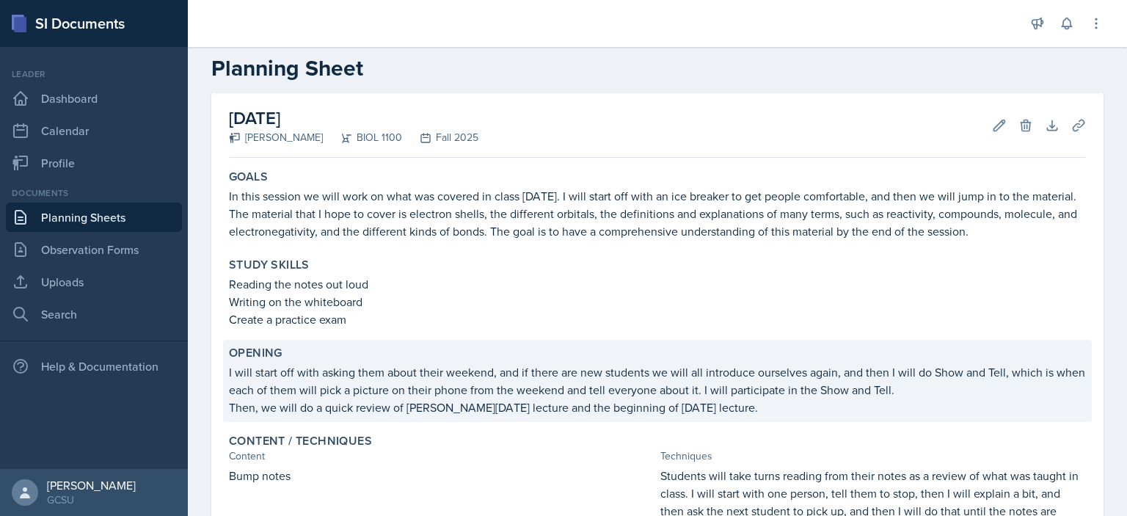
scroll to position [23, 0]
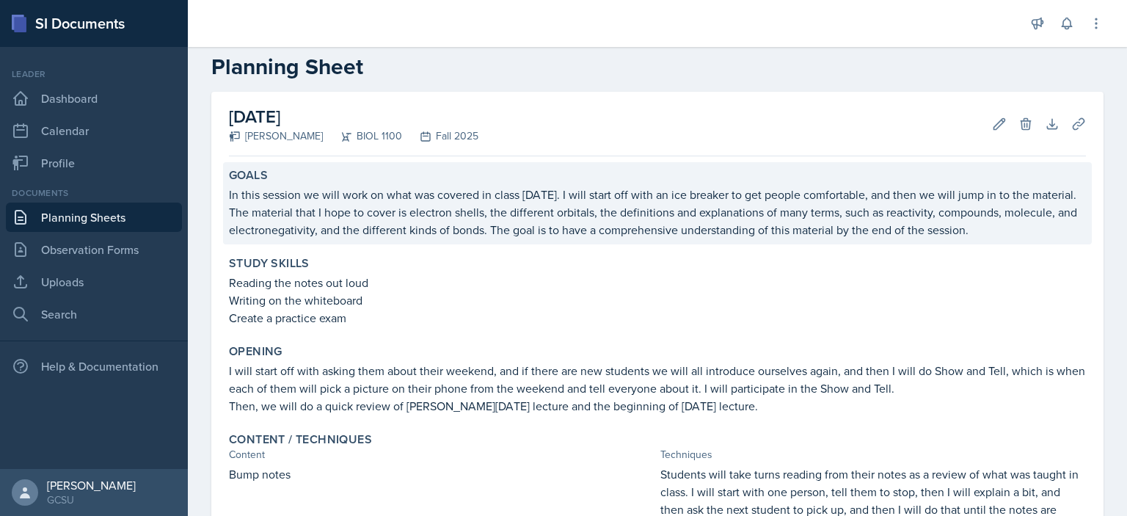
click at [455, 214] on p "In this session we will work on what was covered in class [DATE]. I will start …" at bounding box center [657, 212] width 857 height 53
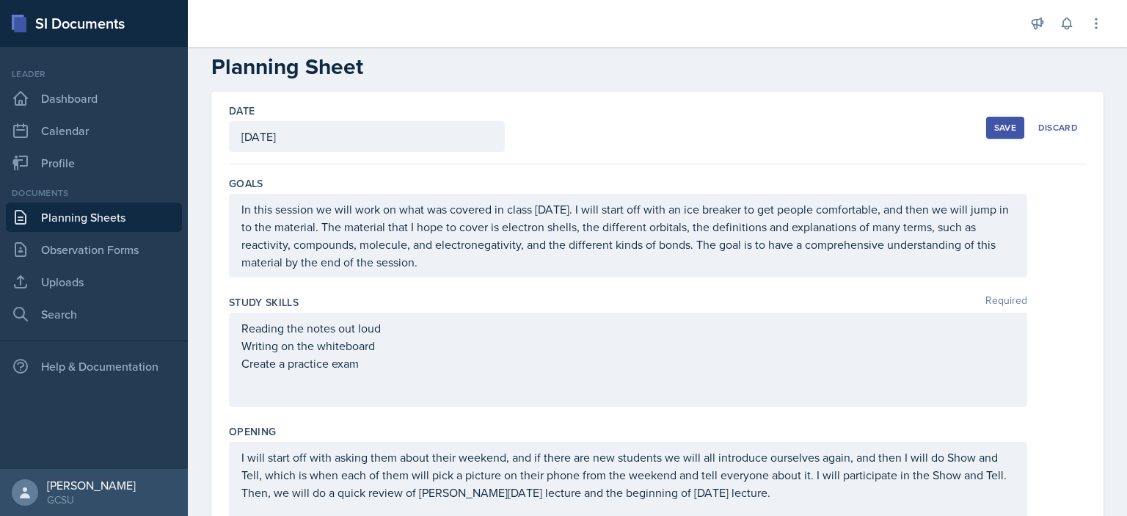
click at [822, 255] on p "In this session we will work on what was covered in class [DATE]. I will start …" at bounding box center [627, 235] width 773 height 70
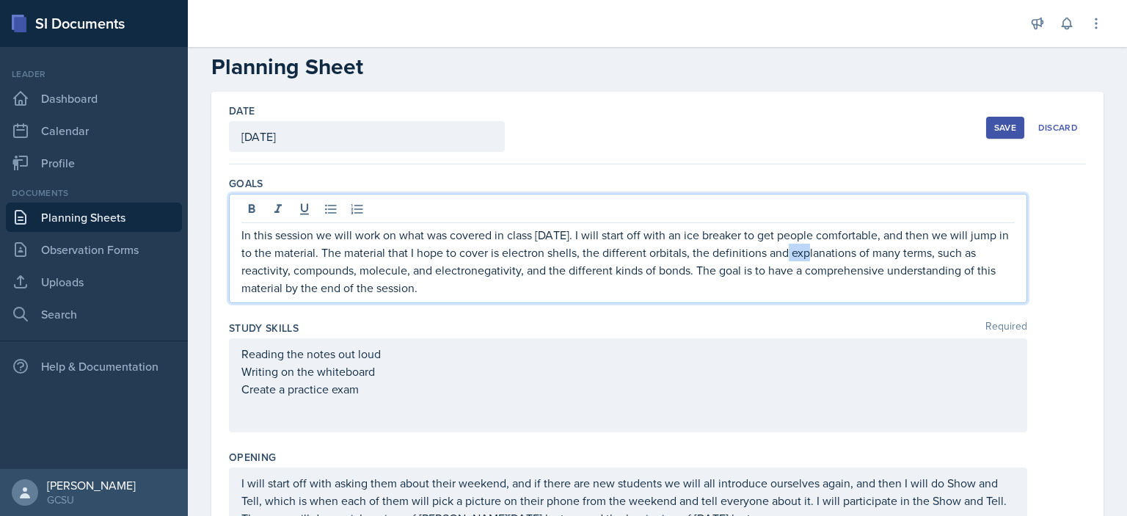
click at [822, 255] on p "In this session we will work on what was covered in class [DATE]. I will start …" at bounding box center [627, 261] width 773 height 70
copy p "In this session we will work on what was covered in class [DATE]. I will start …"
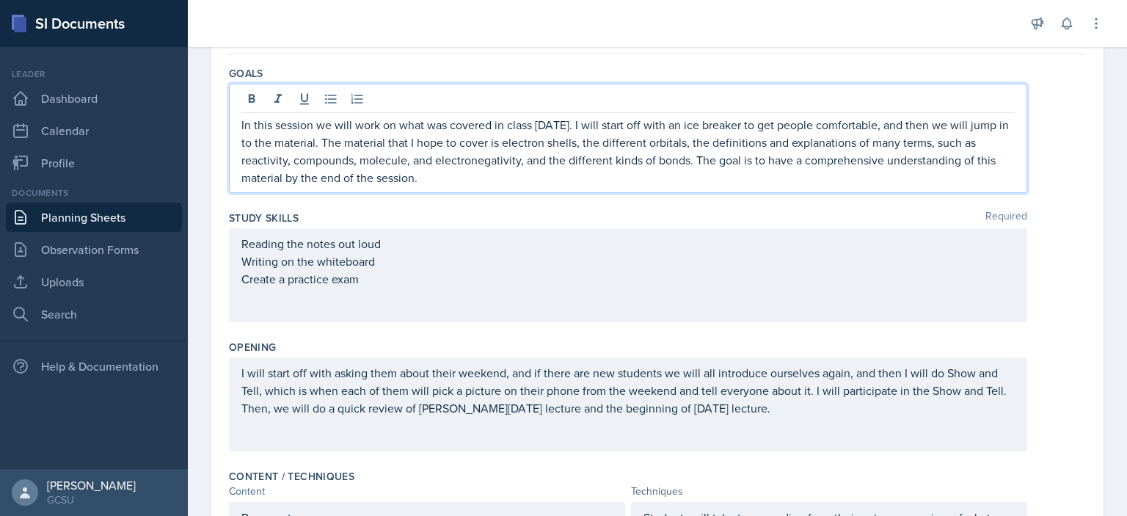
click at [441, 320] on div "Reading the notes out loud Writing on the whiteboard Create a practice exam" at bounding box center [628, 275] width 798 height 94
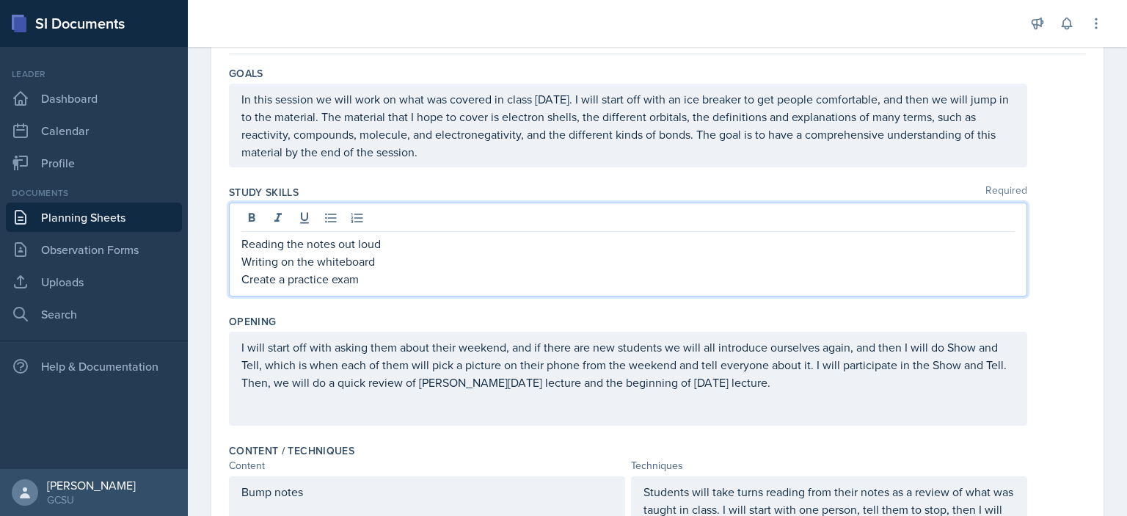
scroll to position [159, 0]
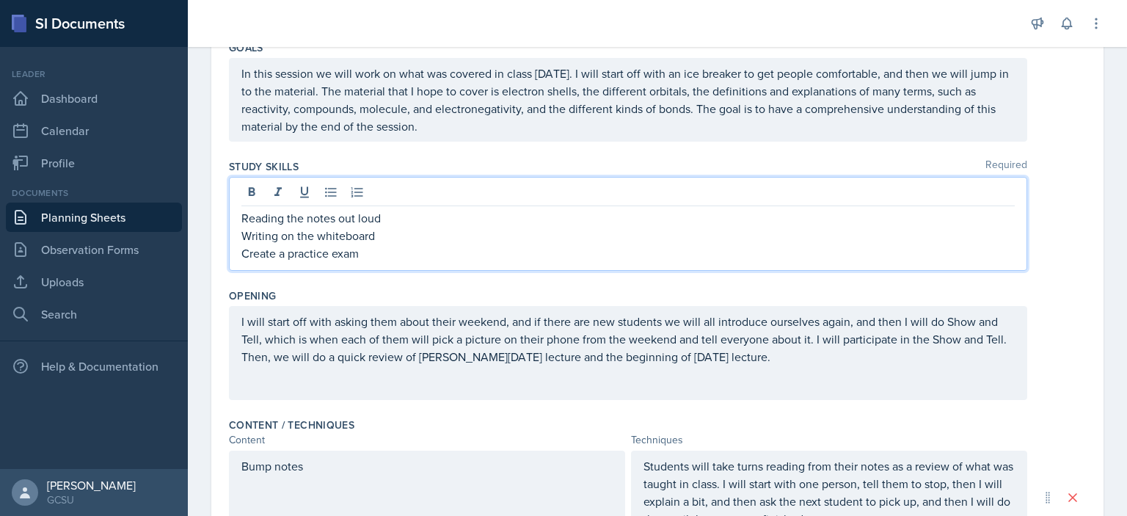
click at [381, 244] on p "Create a practice exam" at bounding box center [627, 253] width 773 height 18
click at [381, 245] on p "Create a practice exam" at bounding box center [627, 253] width 773 height 18
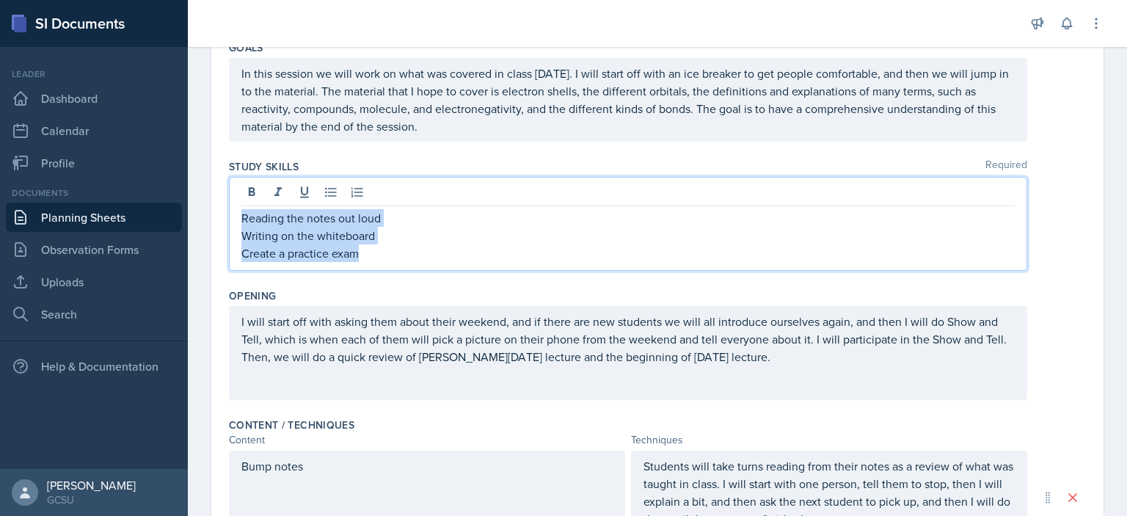
drag, startPoint x: 382, startPoint y: 249, endPoint x: 216, endPoint y: 208, distance: 170.0
click at [216, 208] on div "Date August 25th, 2025 August 2025 27 28 29 30 31 1 2 3 4 5 6 7 8 9 10 11 12 13…" at bounding box center [657, 517] width 892 height 1123
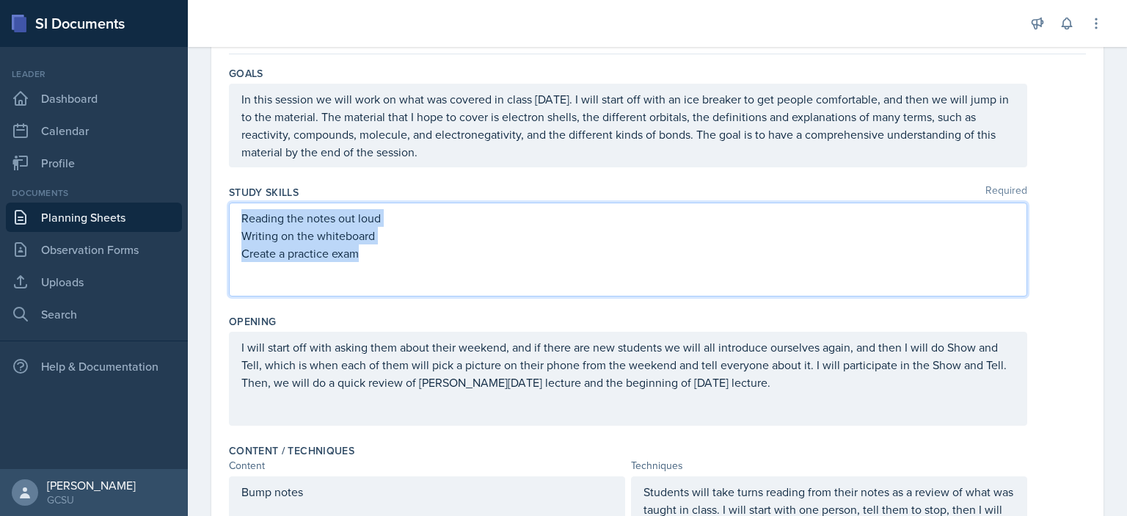
copy div "Reading the notes out loud Writing on the whiteboard Create a practice exam"
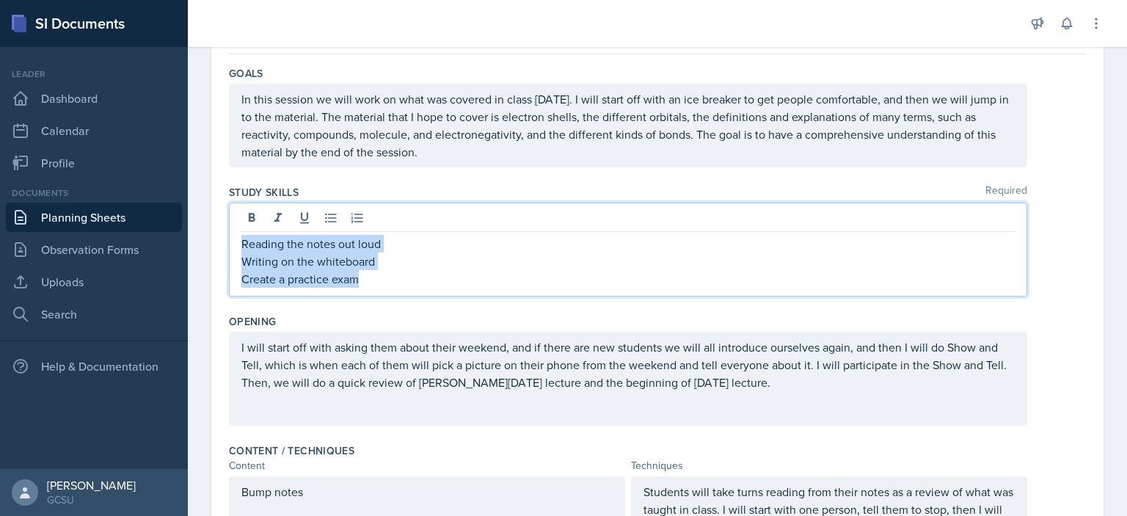
scroll to position [159, 0]
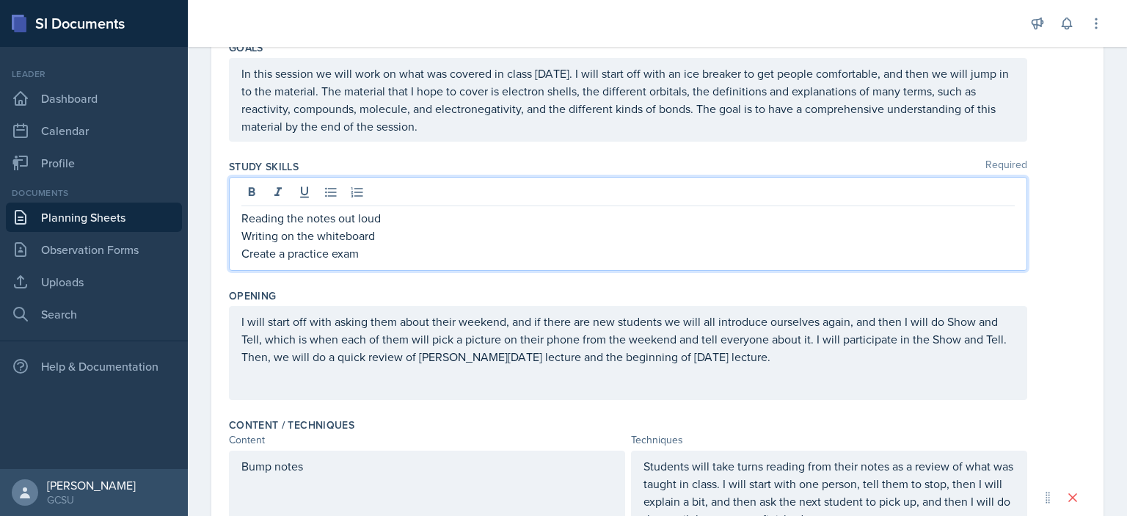
click at [405, 272] on div "Study Skills Required Reading the notes out loud Writing on the whiteboard Crea…" at bounding box center [657, 217] width 857 height 129
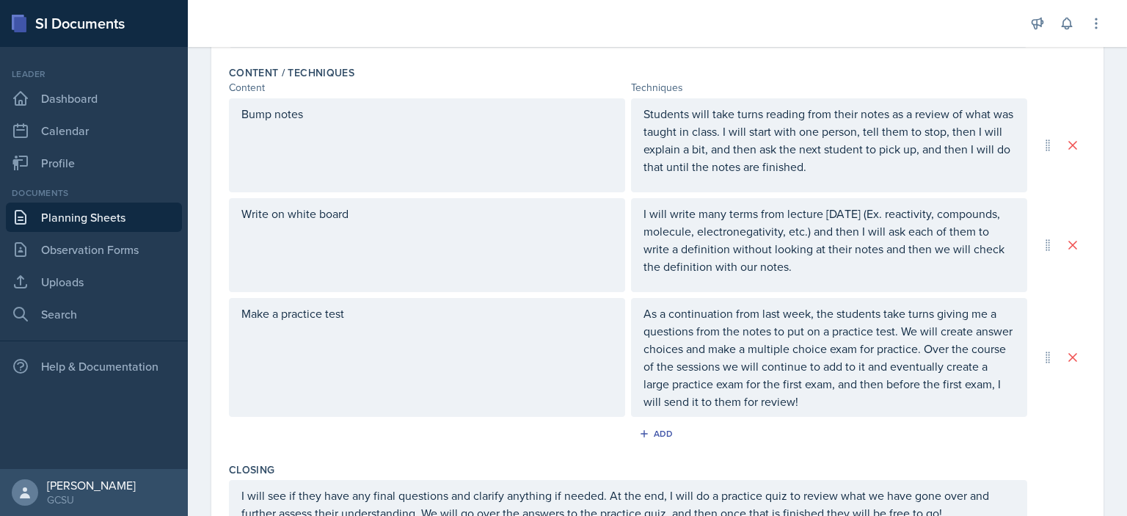
scroll to position [512, 0]
click at [740, 152] on p "Students will take turns reading from their notes as a review of what was taugh…" at bounding box center [829, 139] width 371 height 70
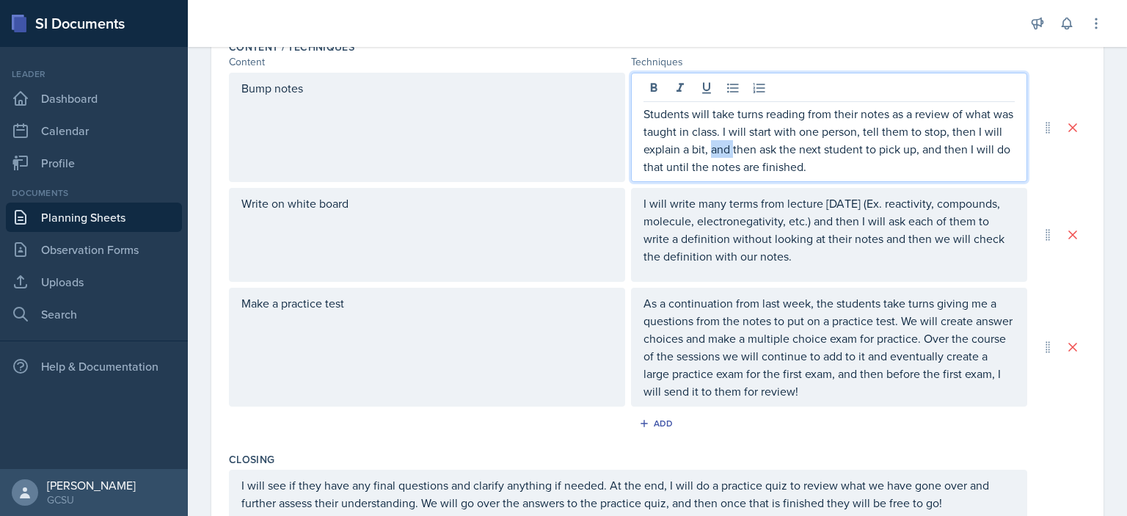
click at [740, 152] on p "Students will take turns reading from their notes as a review of what was taugh…" at bounding box center [829, 140] width 371 height 70
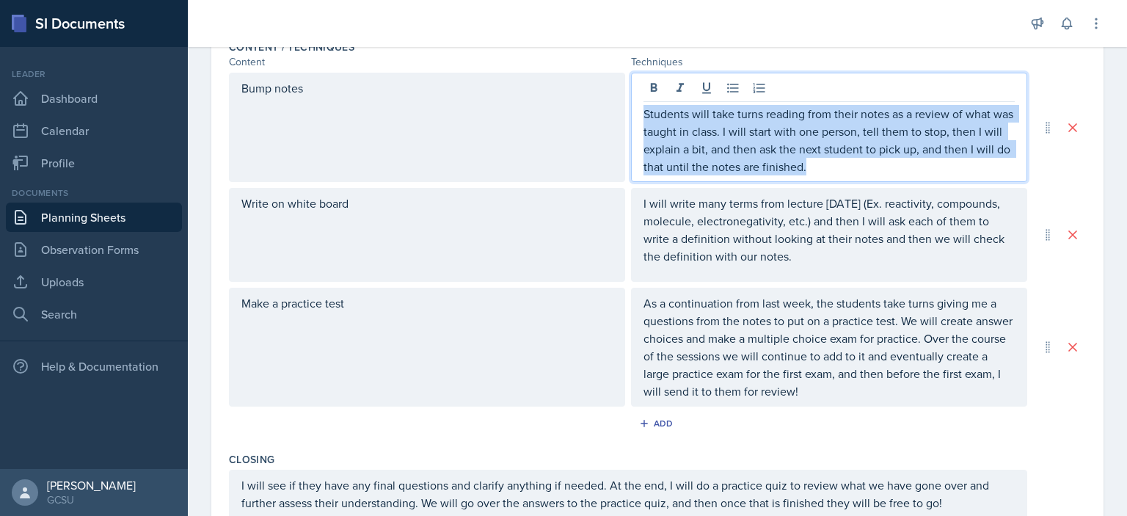
click at [740, 152] on p "Students will take turns reading from their notes as a review of what was taugh…" at bounding box center [829, 140] width 371 height 70
copy p "Students will take turns reading from their notes as a review of what was taugh…"
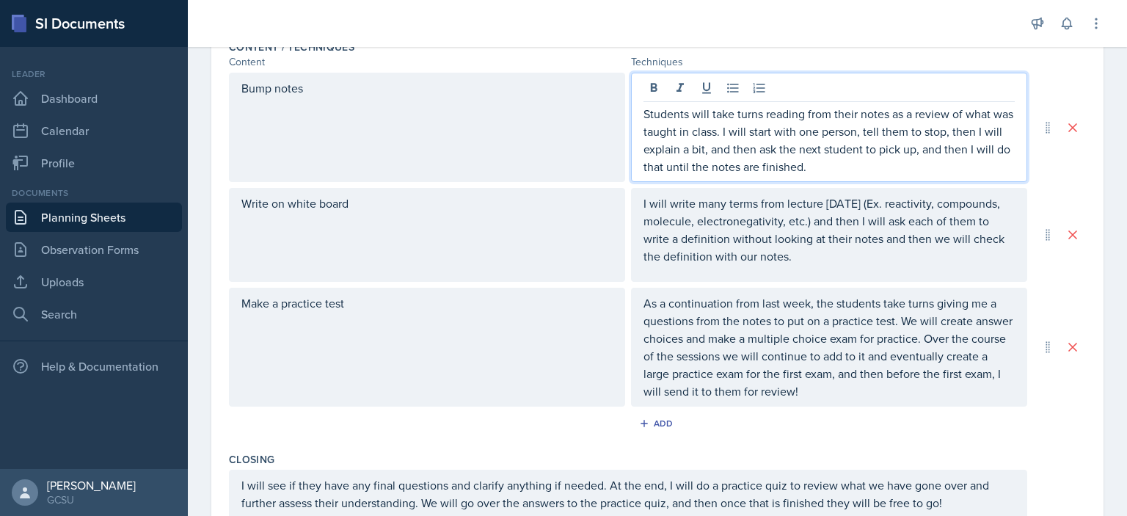
click at [1102, 246] on div "Date August 25th, 2025 August 2025 27 28 29 30 31 1 2 3 4 5 6 7 8 9 10 11 12 13…" at bounding box center [657, 164] width 939 height 1173
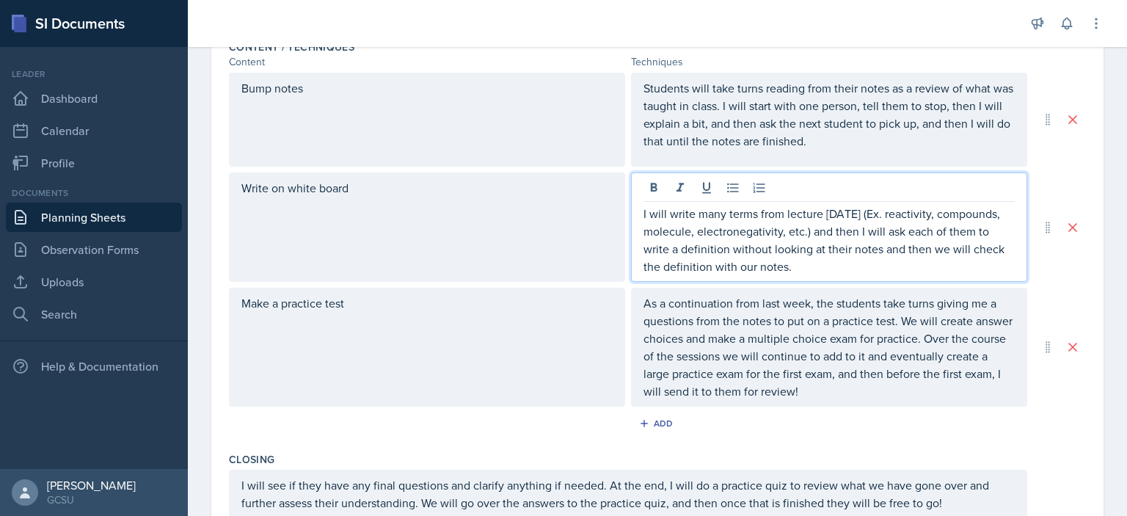
click at [776, 214] on p "I will write many terms from lecture [DATE] (Ex. reactivity, compounds, molecul…" at bounding box center [829, 240] width 371 height 70
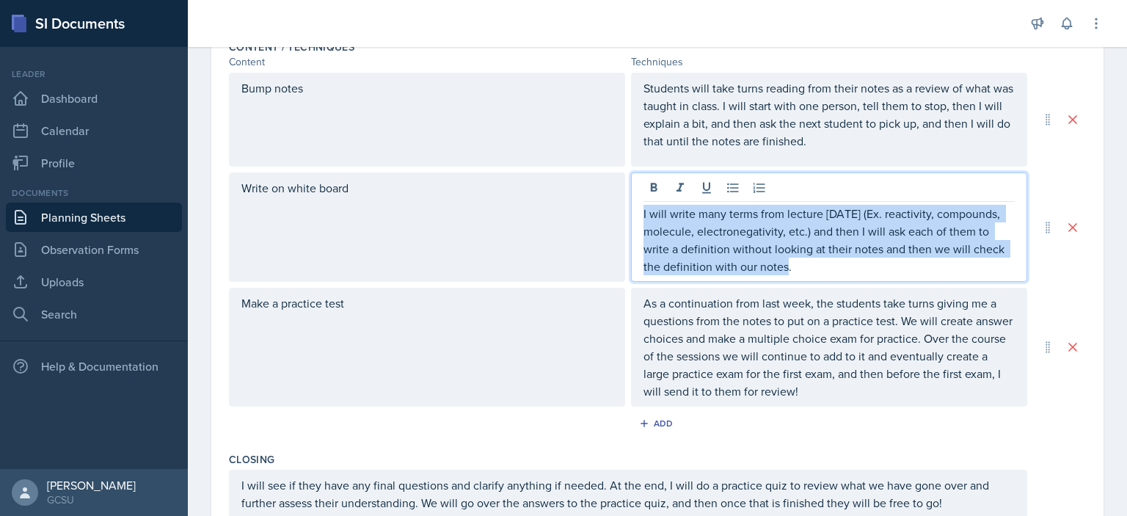
click at [776, 214] on p "I will write many terms from lecture [DATE] (Ex. reactivity, compounds, molecul…" at bounding box center [829, 240] width 371 height 70
copy p "I will write many terms from lecture [DATE] (Ex. reactivity, compounds, molecul…"
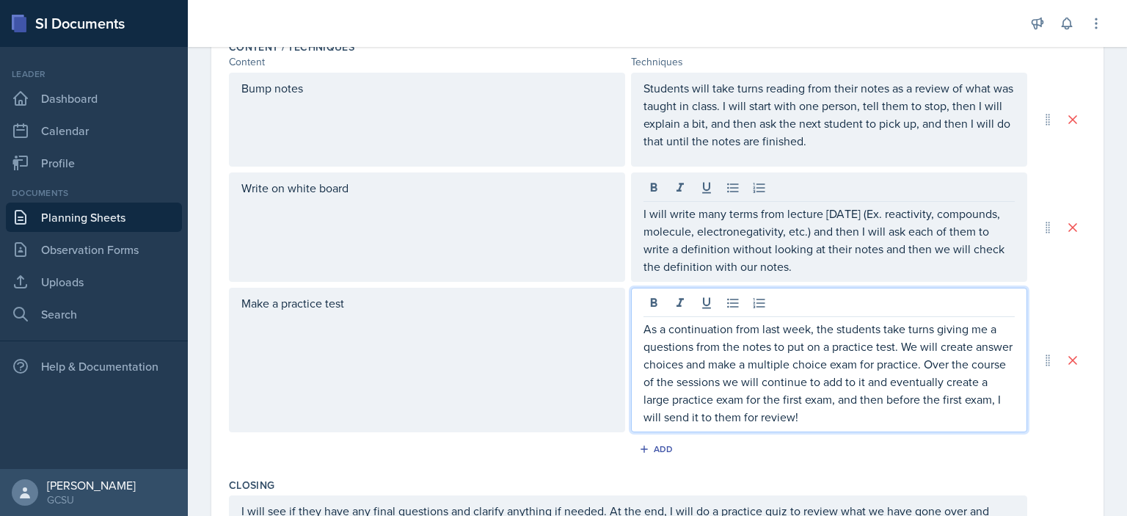
click at [773, 322] on p "As a continuation from last week, the students take turns giving me a questions…" at bounding box center [829, 373] width 371 height 106
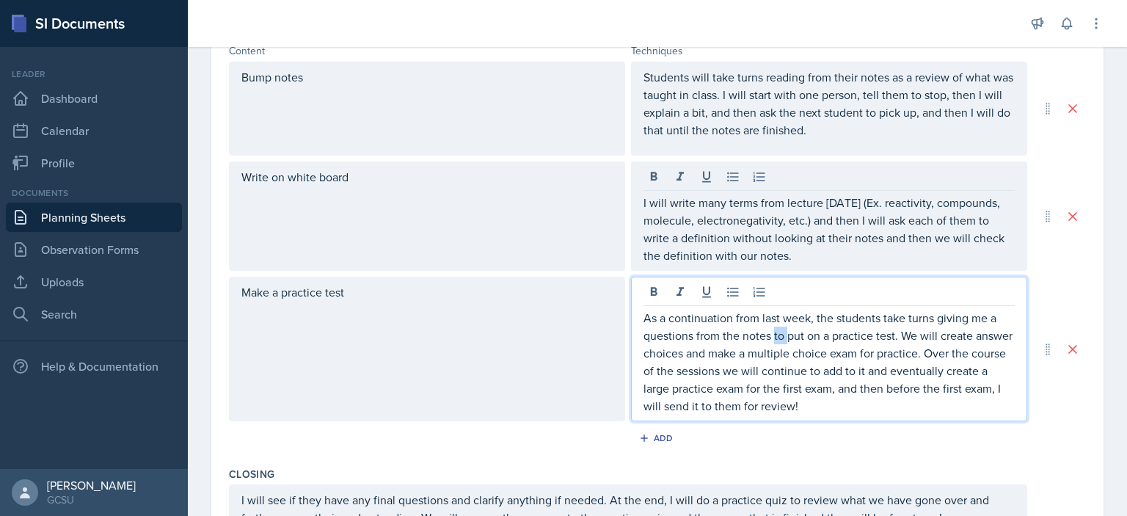
click at [773, 322] on p "As a continuation from last week, the students take turns giving me a questions…" at bounding box center [829, 362] width 371 height 106
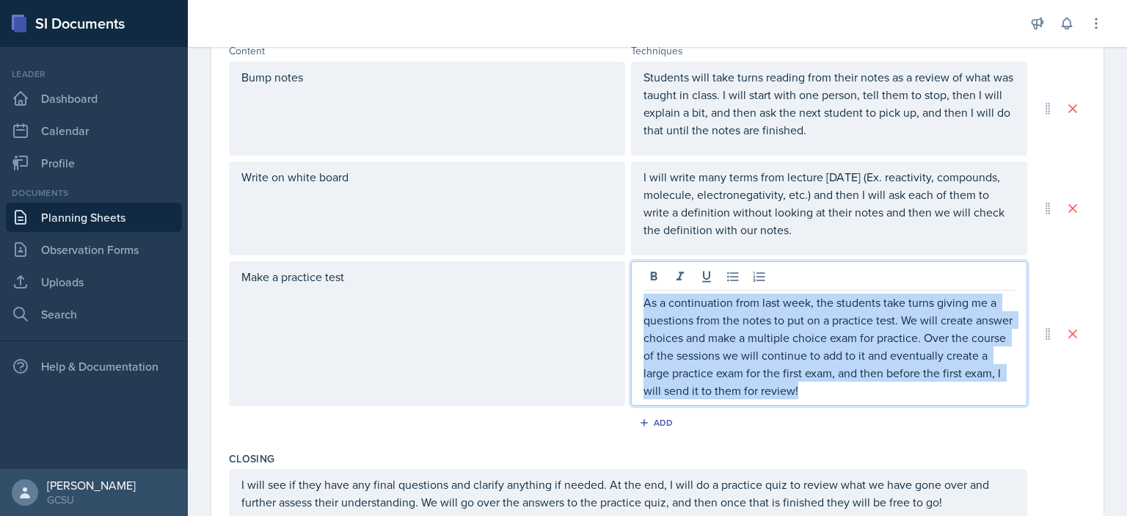
click at [773, 322] on p "As a continuation from last week, the students take turns giving me a questions…" at bounding box center [829, 347] width 371 height 106
copy p "As a continuation from last week, the students take turns giving me a questions…"
